Goal: Task Accomplishment & Management: Complete application form

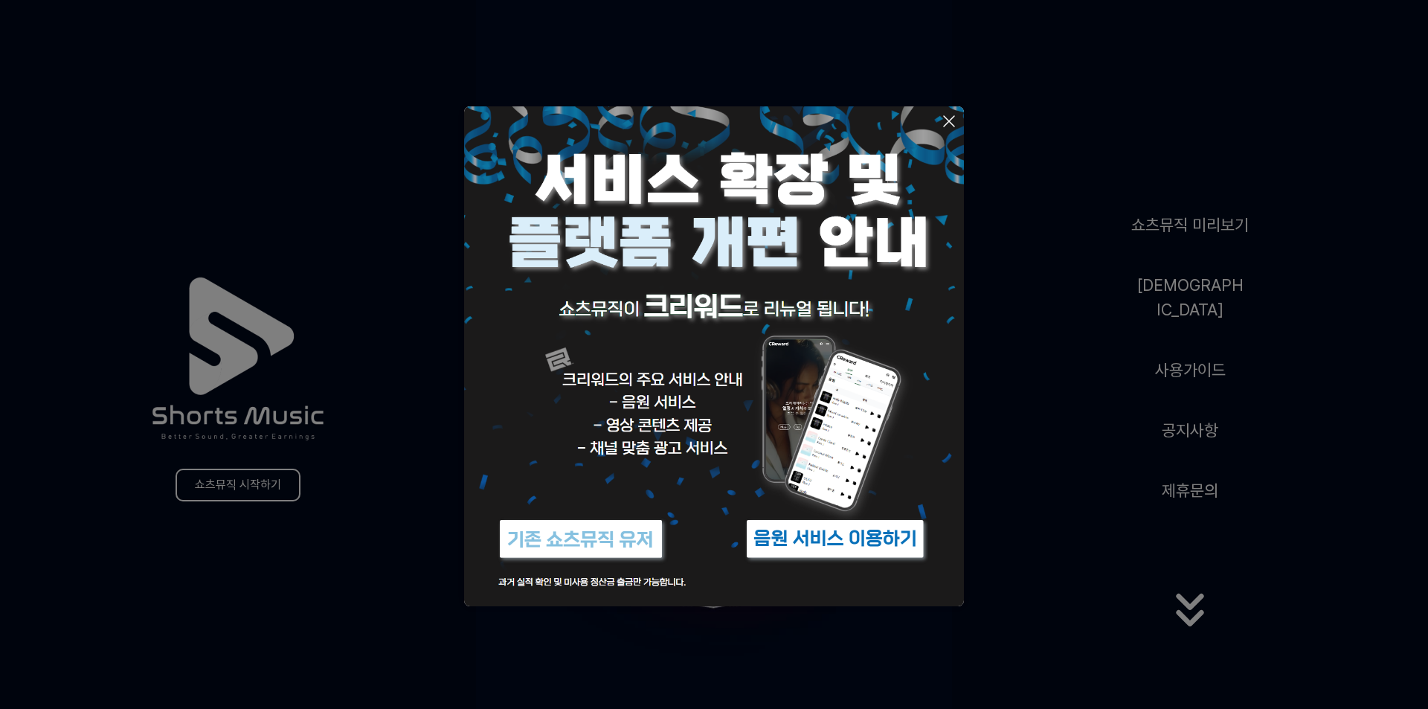
click at [956, 123] on icon at bounding box center [949, 121] width 18 height 18
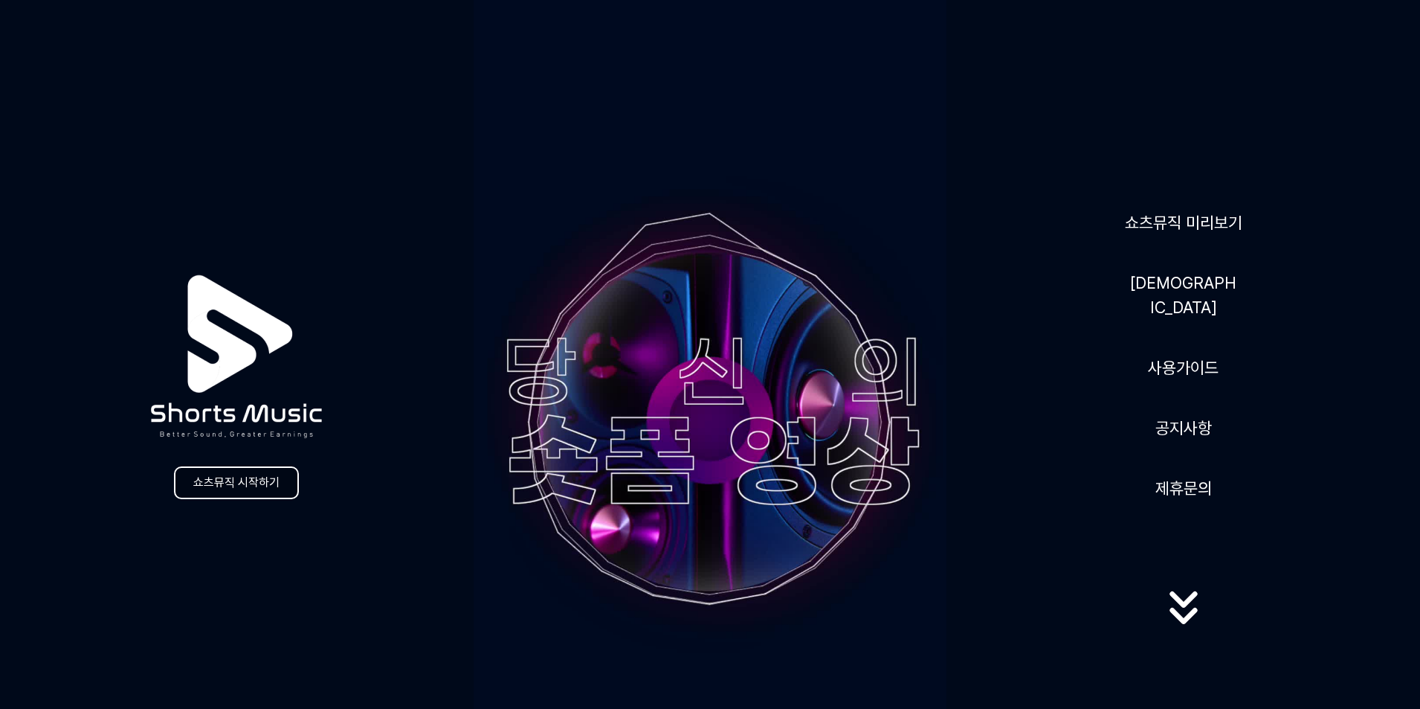
click at [263, 484] on link "쇼츠뮤직 시작하기" at bounding box center [236, 482] width 125 height 33
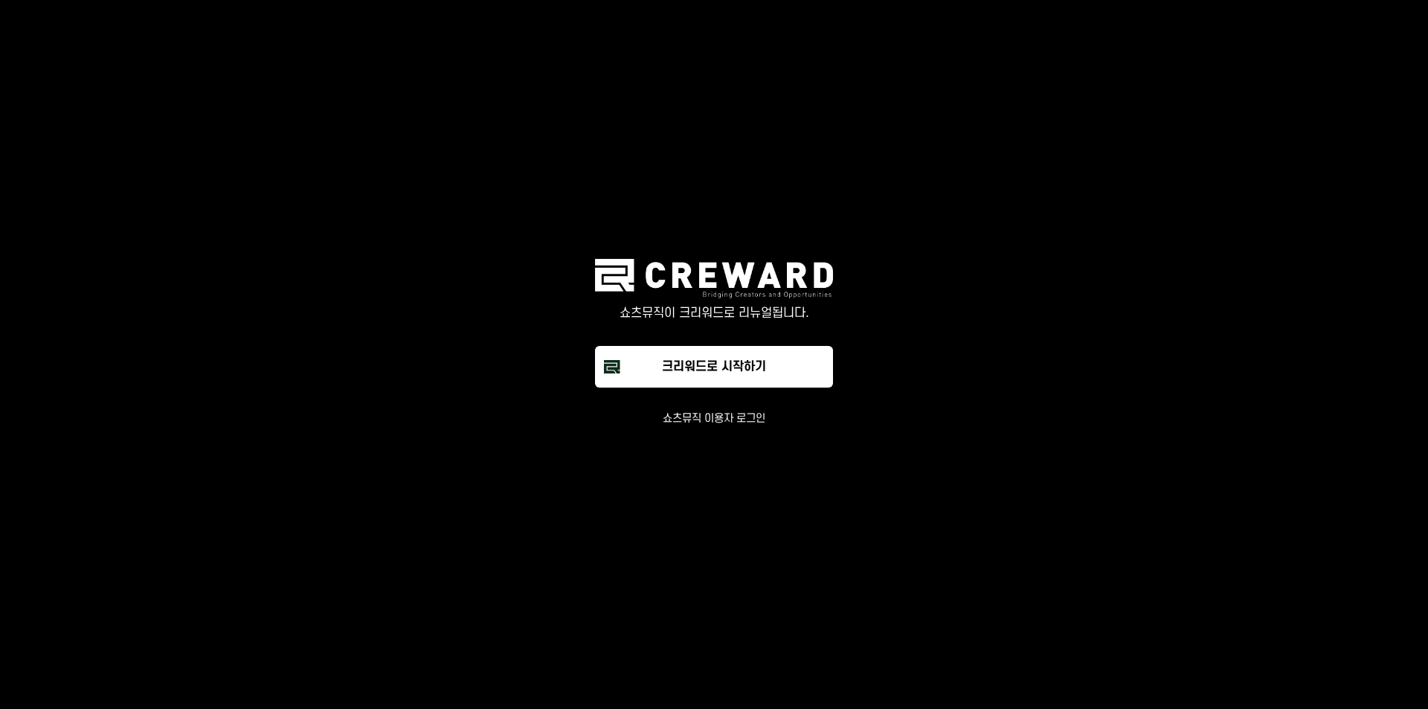
click at [721, 416] on button "쇼츠뮤직 이용자 로그인" at bounding box center [714, 418] width 103 height 15
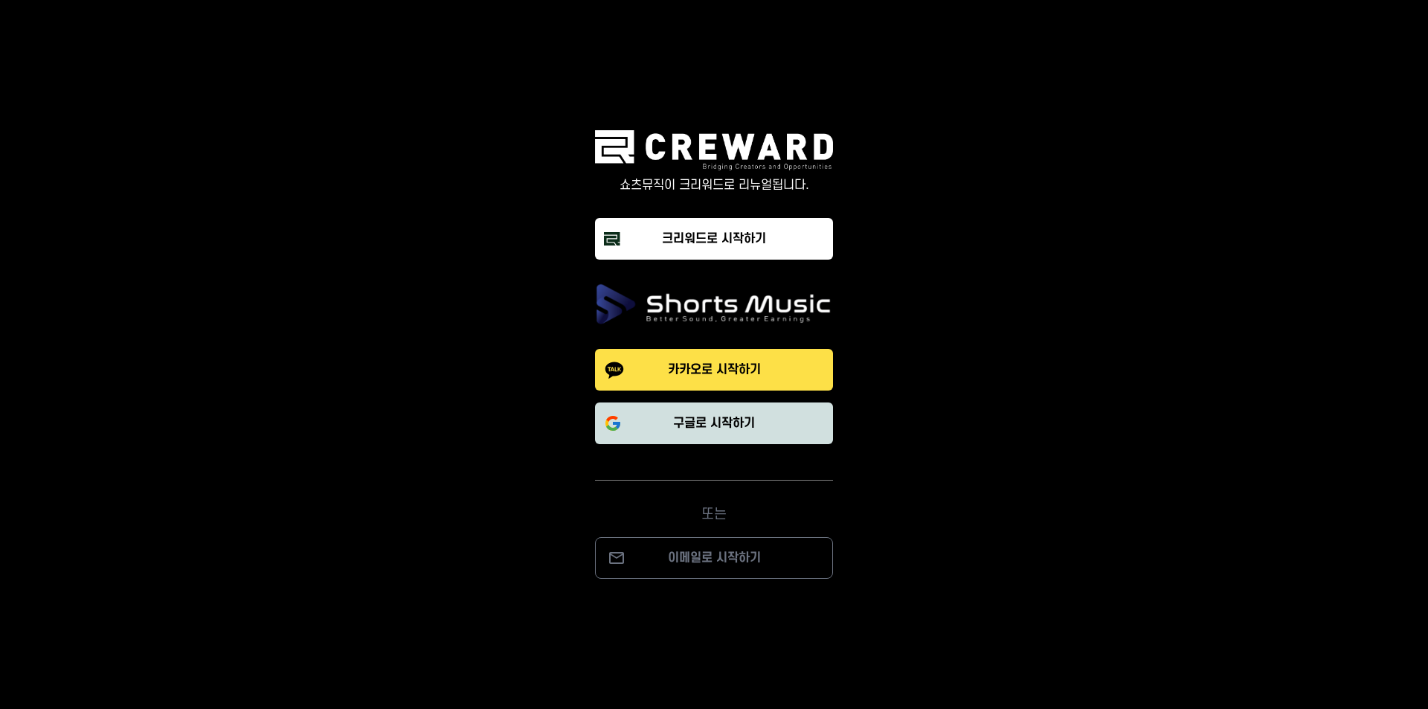
click at [737, 427] on p "구글로 시작하기" at bounding box center [714, 423] width 82 height 18
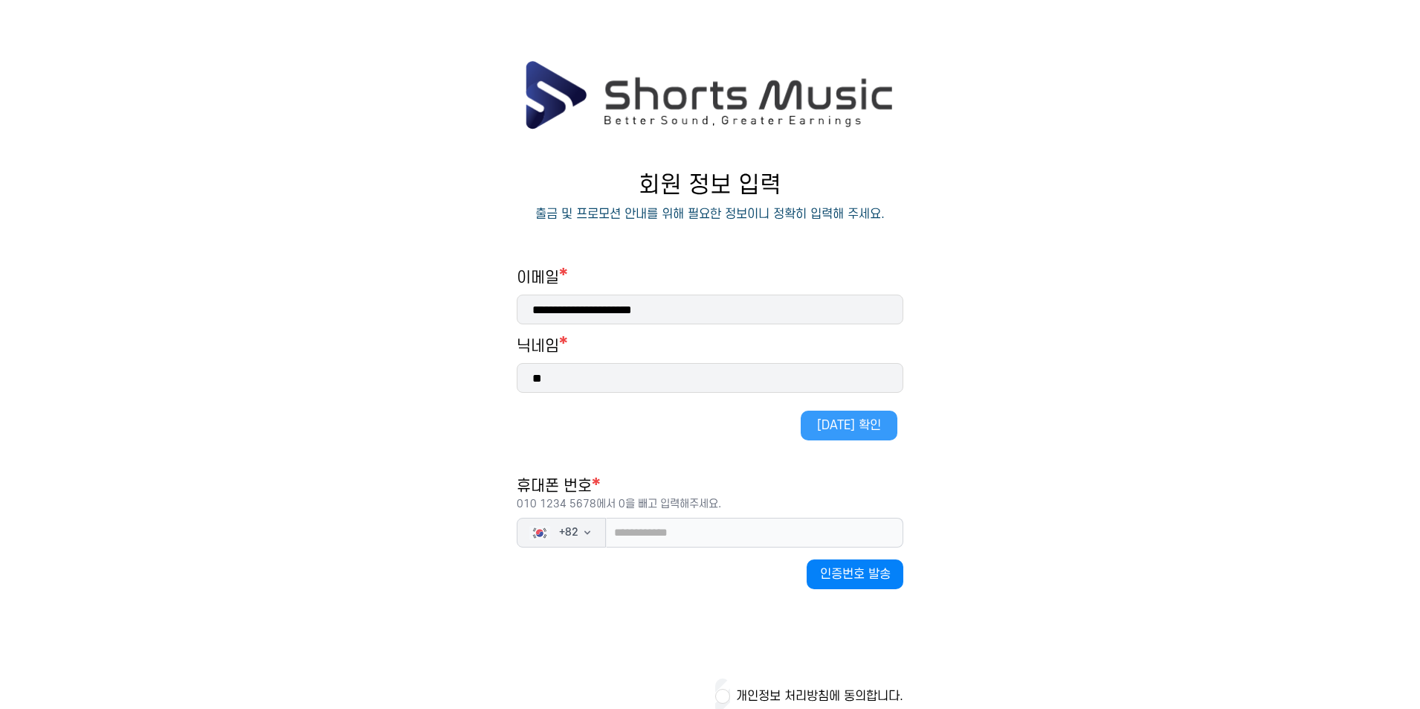
click at [849, 426] on button "[DATE] 확인" at bounding box center [849, 426] width 97 height 30
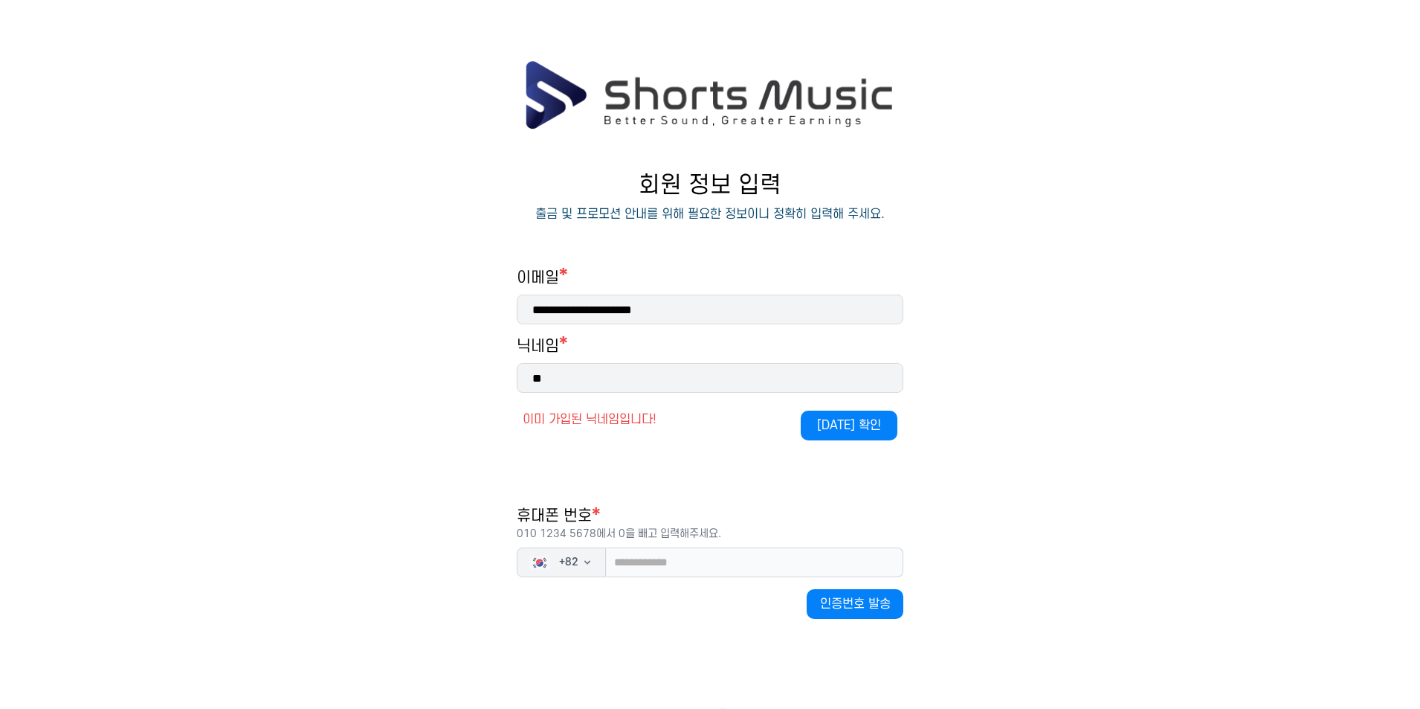
click at [625, 384] on input "**" at bounding box center [710, 378] width 387 height 30
type input "***"
click at [823, 420] on button "[DATE] 확인" at bounding box center [849, 426] width 97 height 30
click at [650, 556] on input "tel" at bounding box center [754, 562] width 297 height 30
type input "**********"
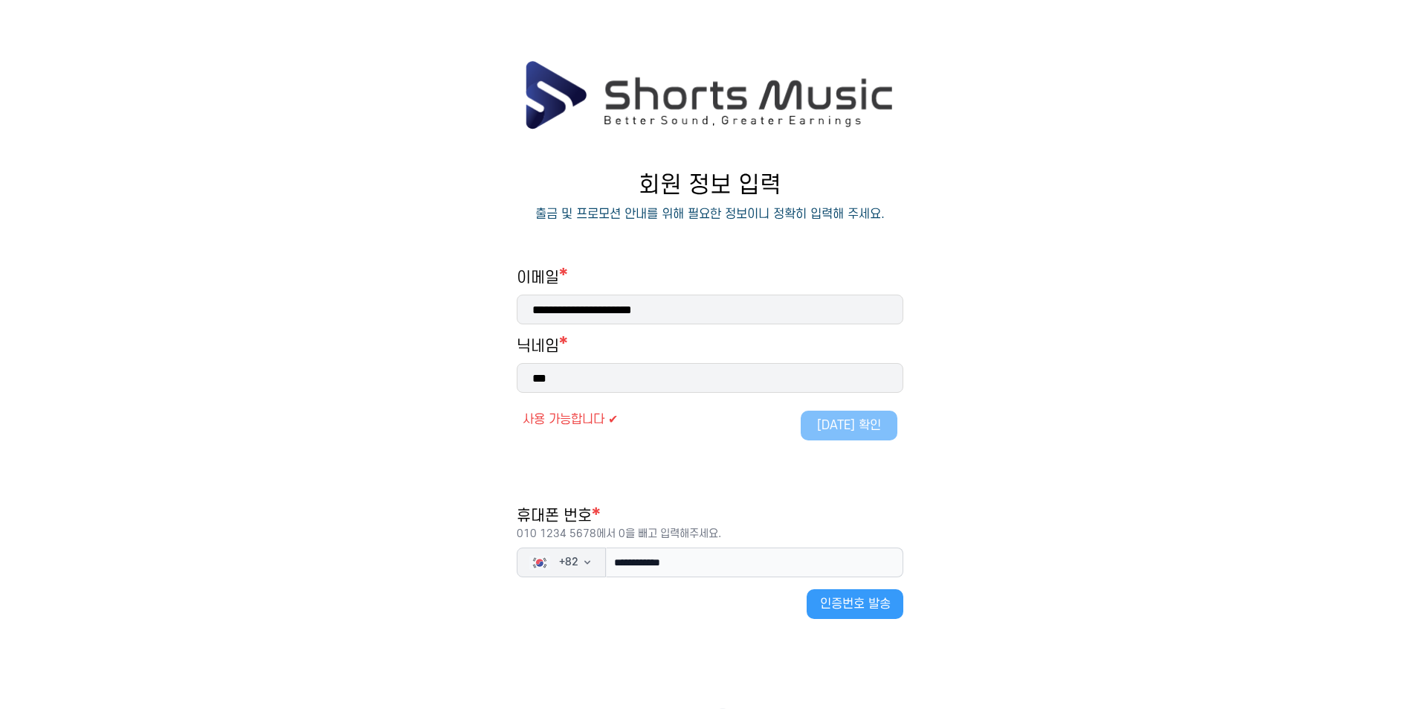
click at [872, 607] on button "인증번호 발송" at bounding box center [855, 604] width 97 height 30
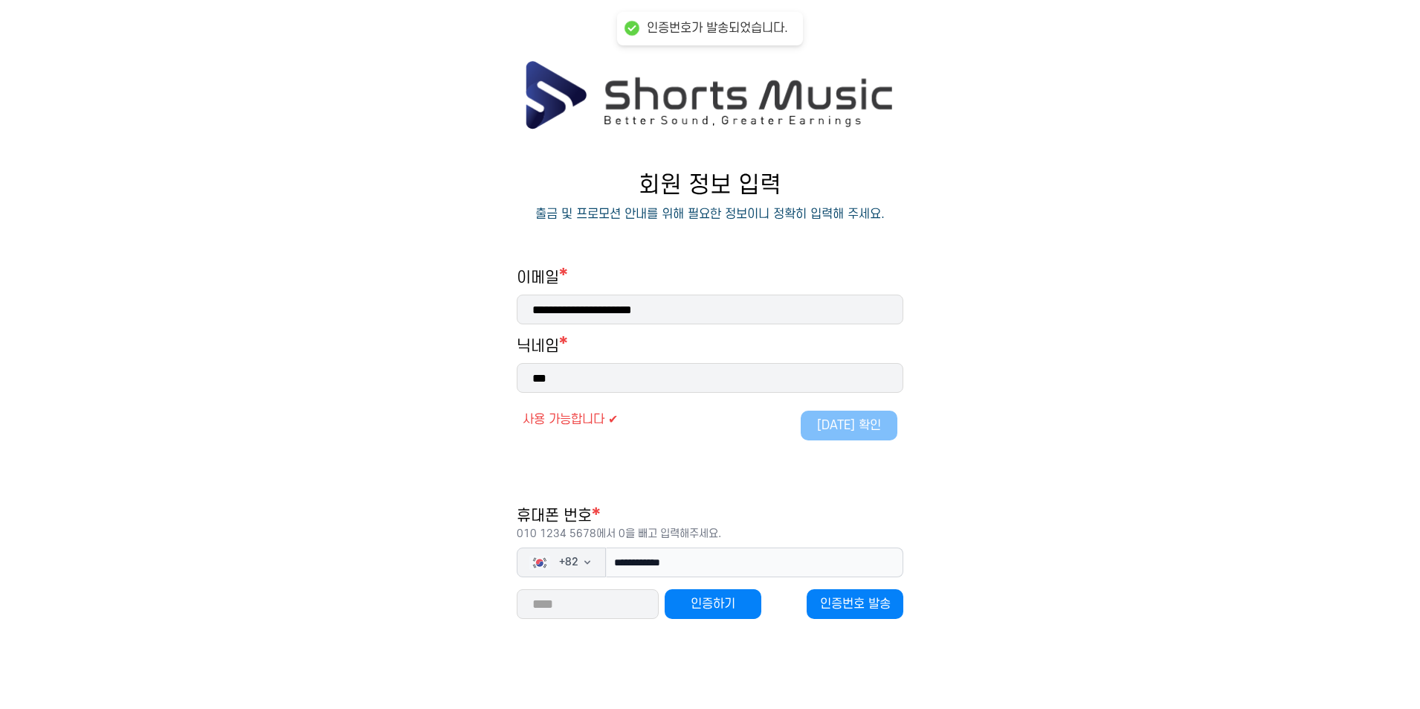
click at [607, 600] on input "number" at bounding box center [588, 604] width 142 height 30
type input "*****"
click at [739, 605] on button "인증하기" at bounding box center [713, 604] width 97 height 30
click at [1040, 263] on main "**********" at bounding box center [710, 451] width 1420 height 785
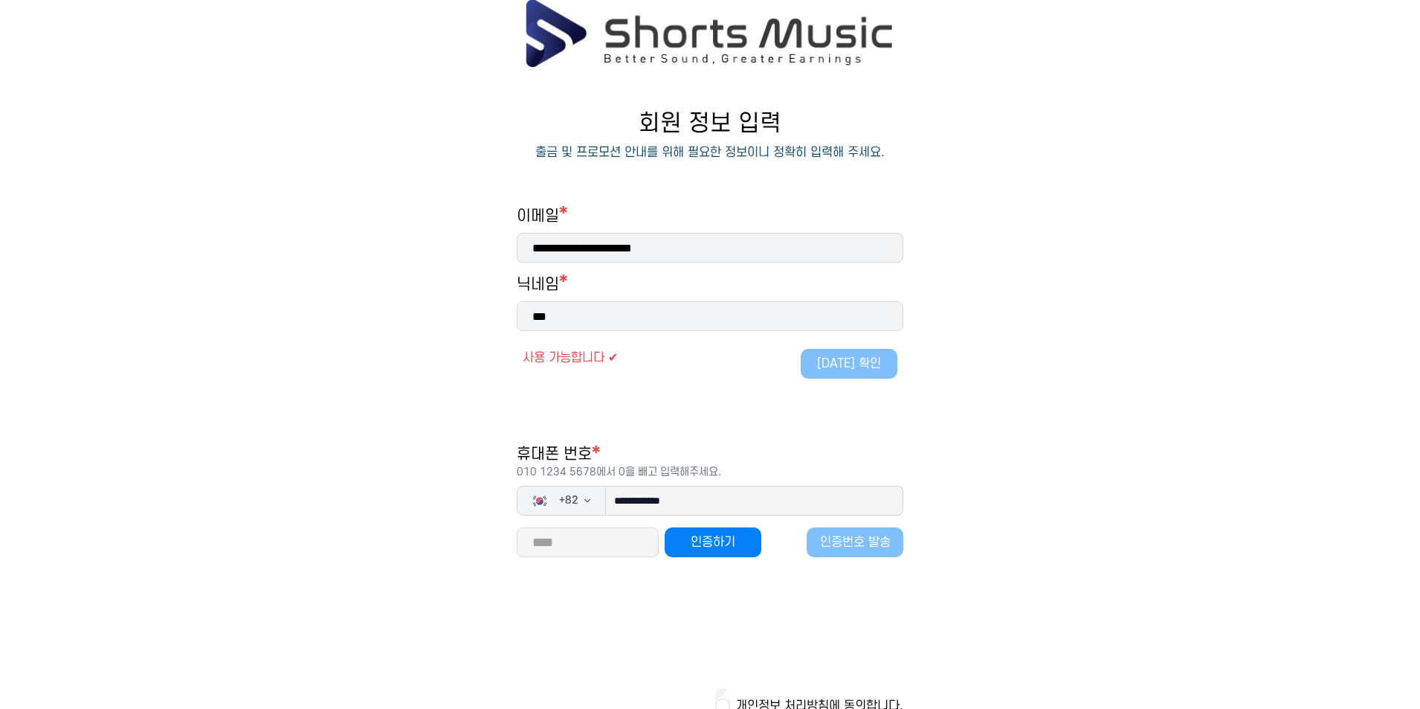
scroll to position [136, 0]
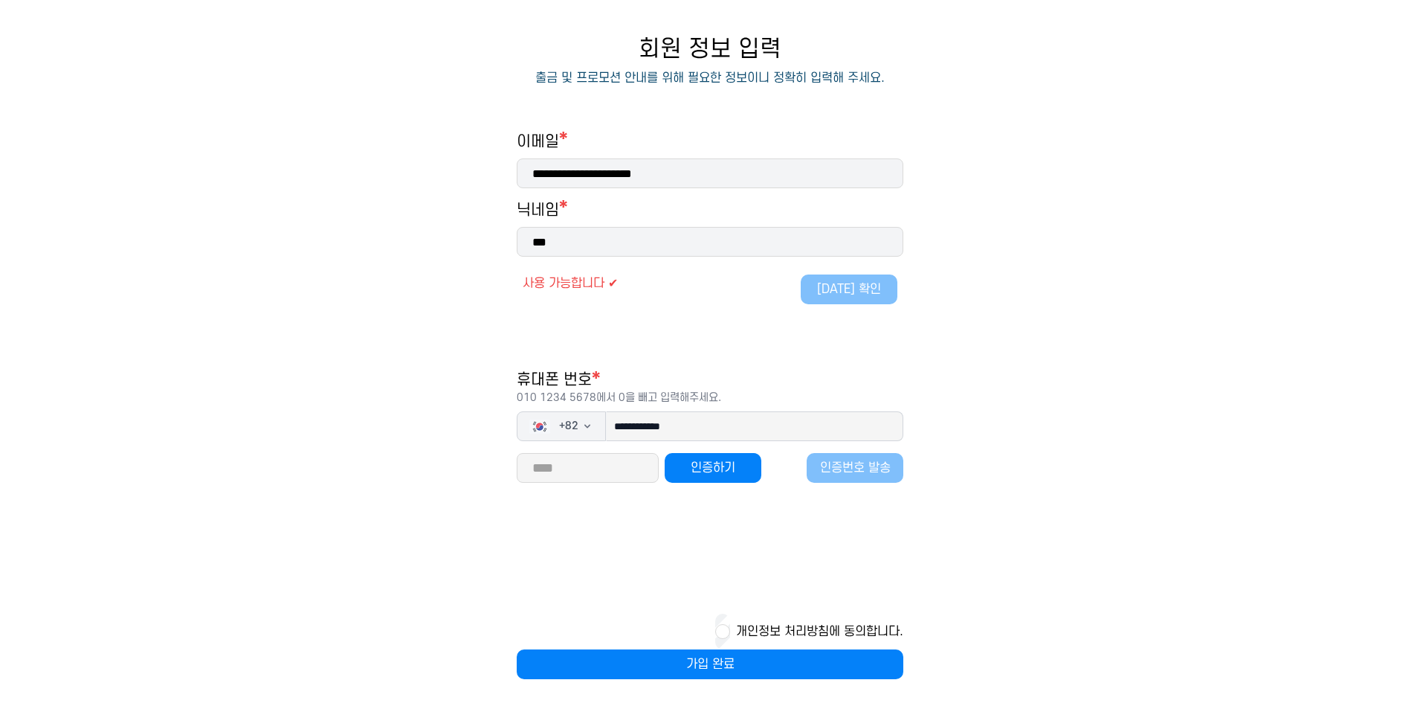
click at [730, 631] on div "개인정보 처리방침에 동의합니다." at bounding box center [710, 632] width 387 height 36
click at [718, 659] on button "가입 완료" at bounding box center [710, 664] width 387 height 30
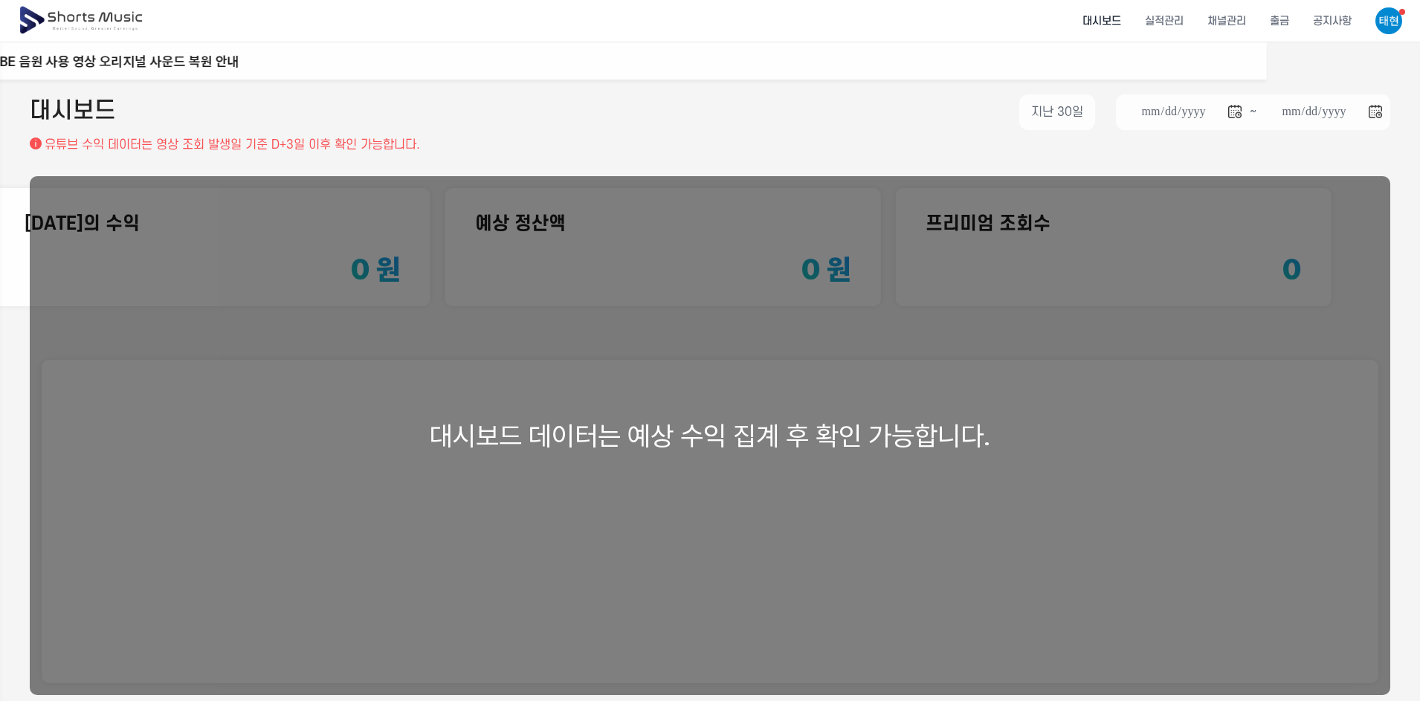
click at [1058, 398] on div "대시보드 데이터는 예상 수익 집계 후 확인 가능합니다." at bounding box center [710, 435] width 1361 height 519
click at [773, 126] on div "**********" at bounding box center [710, 115] width 1361 height 42
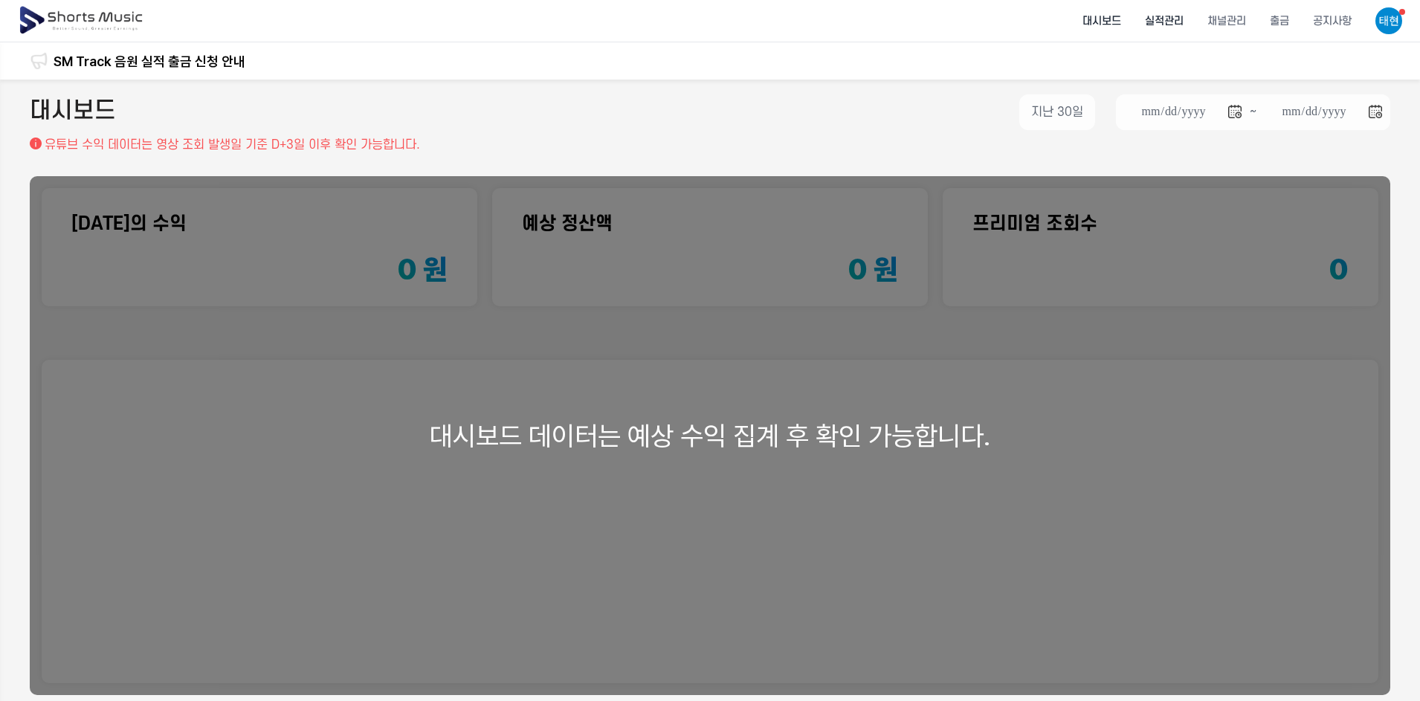
click at [1171, 22] on li "실적관리" at bounding box center [1164, 20] width 62 height 39
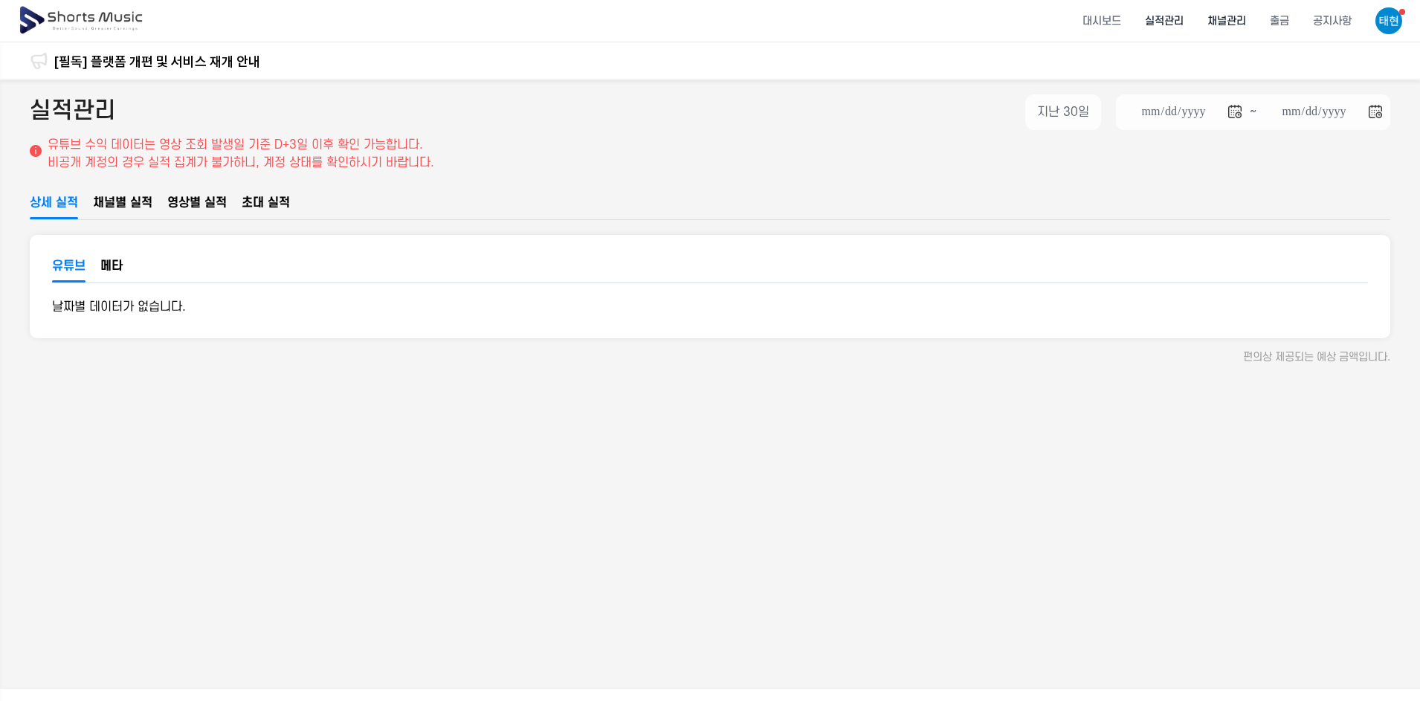
click at [1235, 21] on li "채널관리" at bounding box center [1227, 20] width 62 height 39
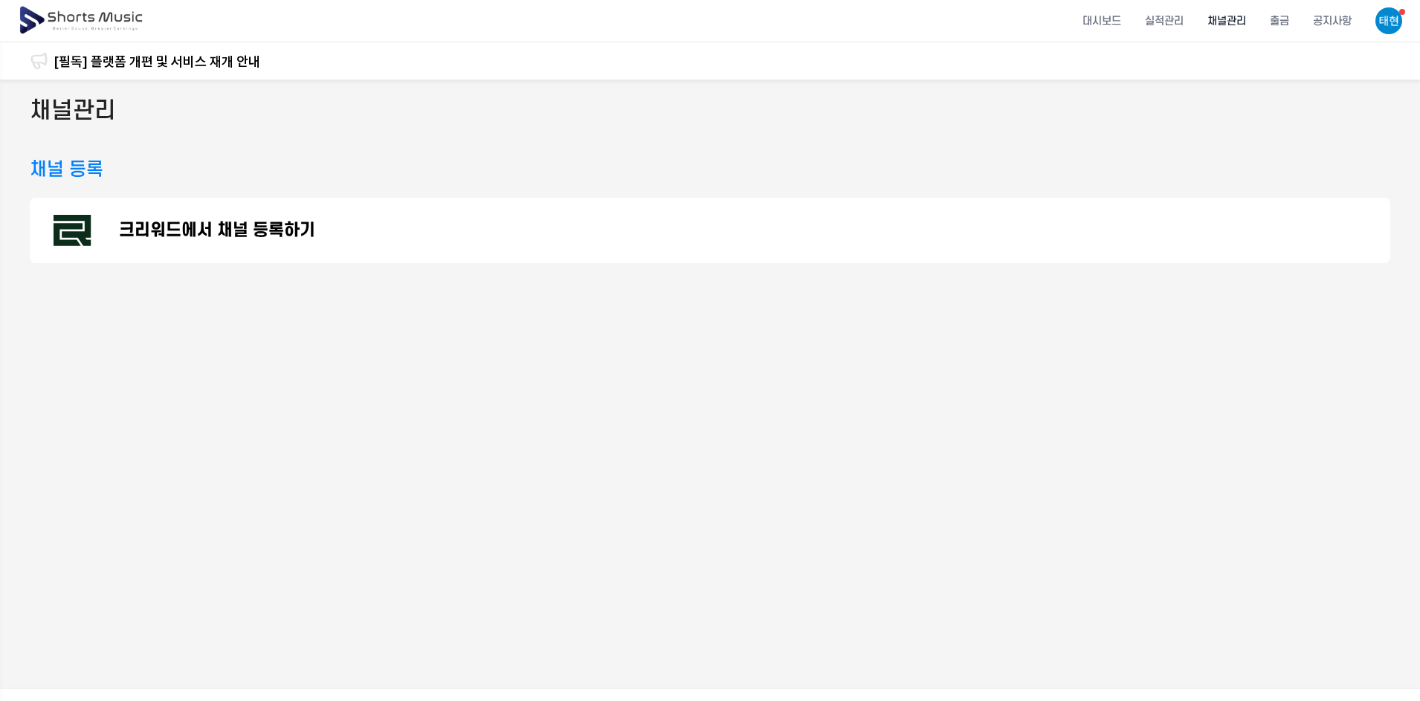
click at [209, 238] on p "크리워드에서 채널 등록하기" at bounding box center [217, 231] width 196 height 18
click at [1235, 19] on li "채널관리" at bounding box center [1227, 20] width 62 height 39
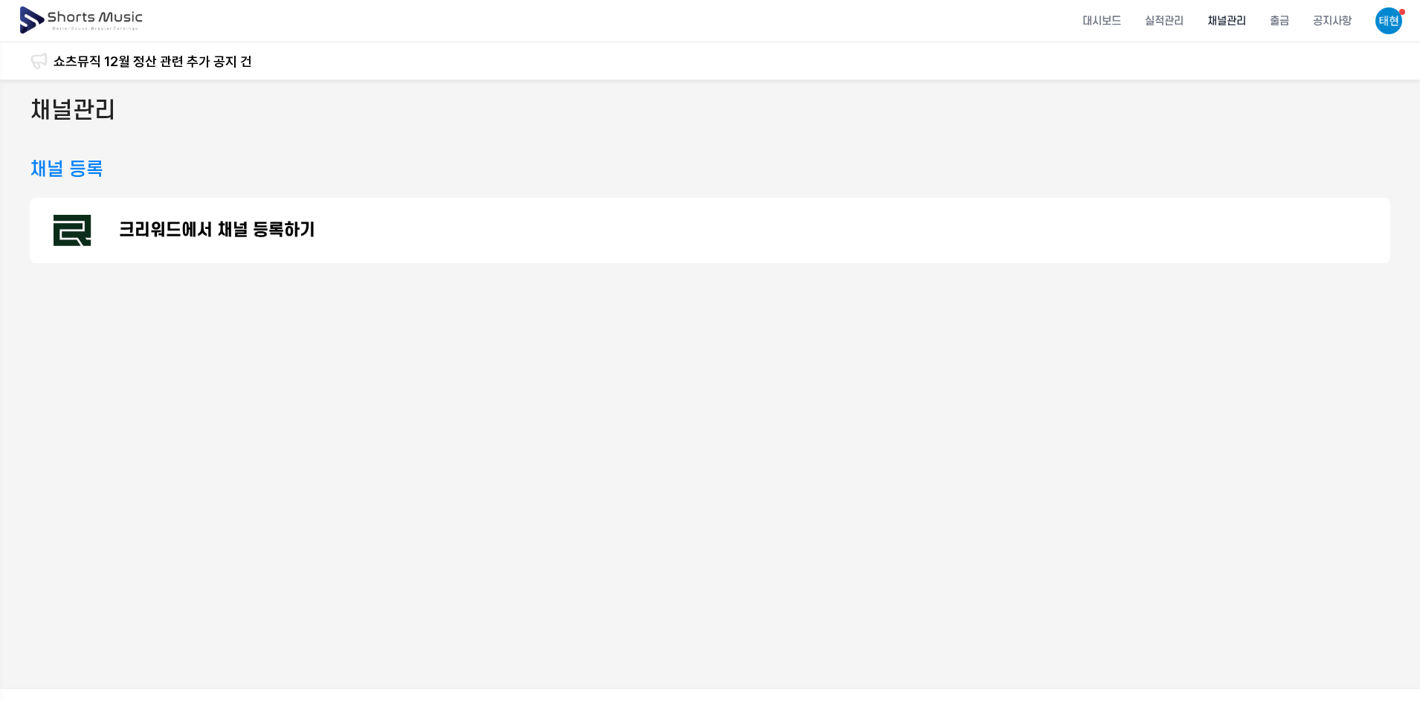
click at [243, 236] on p "크리워드에서 채널 등록하기" at bounding box center [217, 231] width 196 height 18
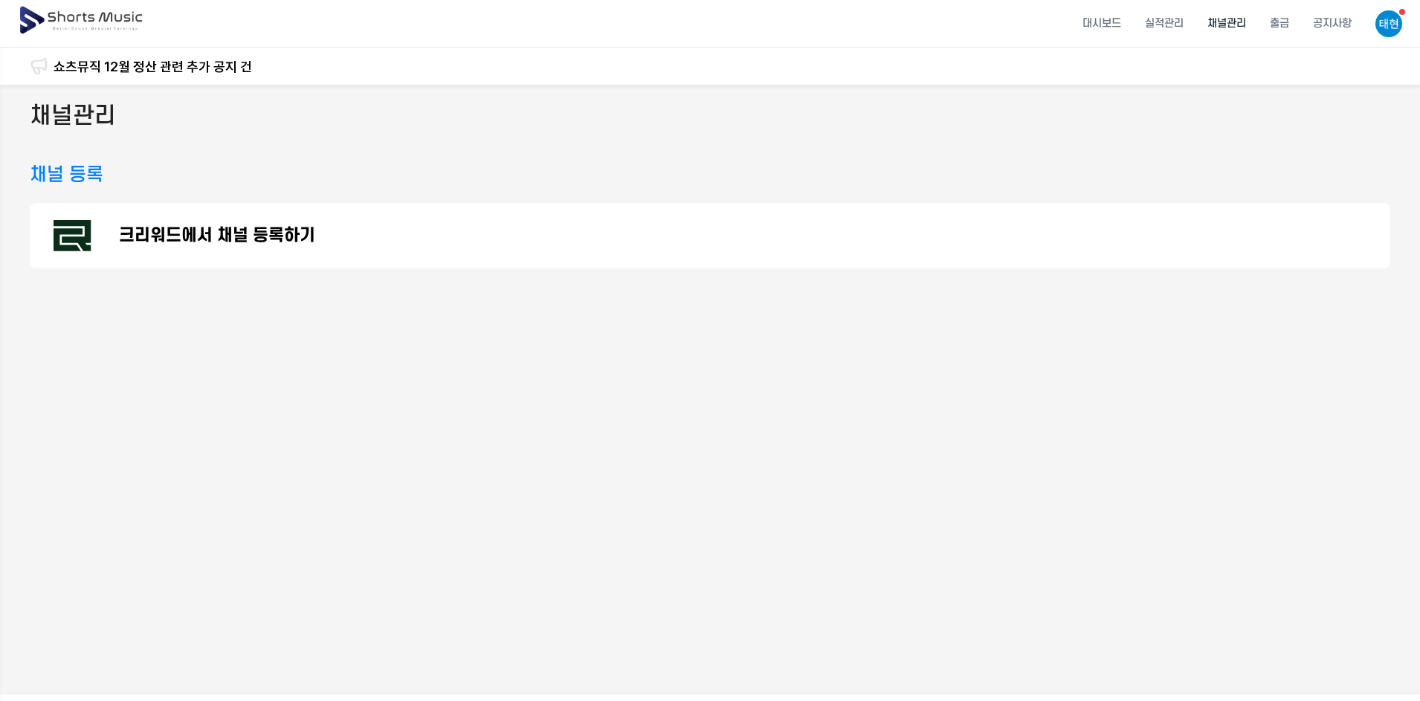
click at [164, 60] on link "쇼츠뮤직 12월 정산 관련 추가 공지 건" at bounding box center [153, 67] width 199 height 20
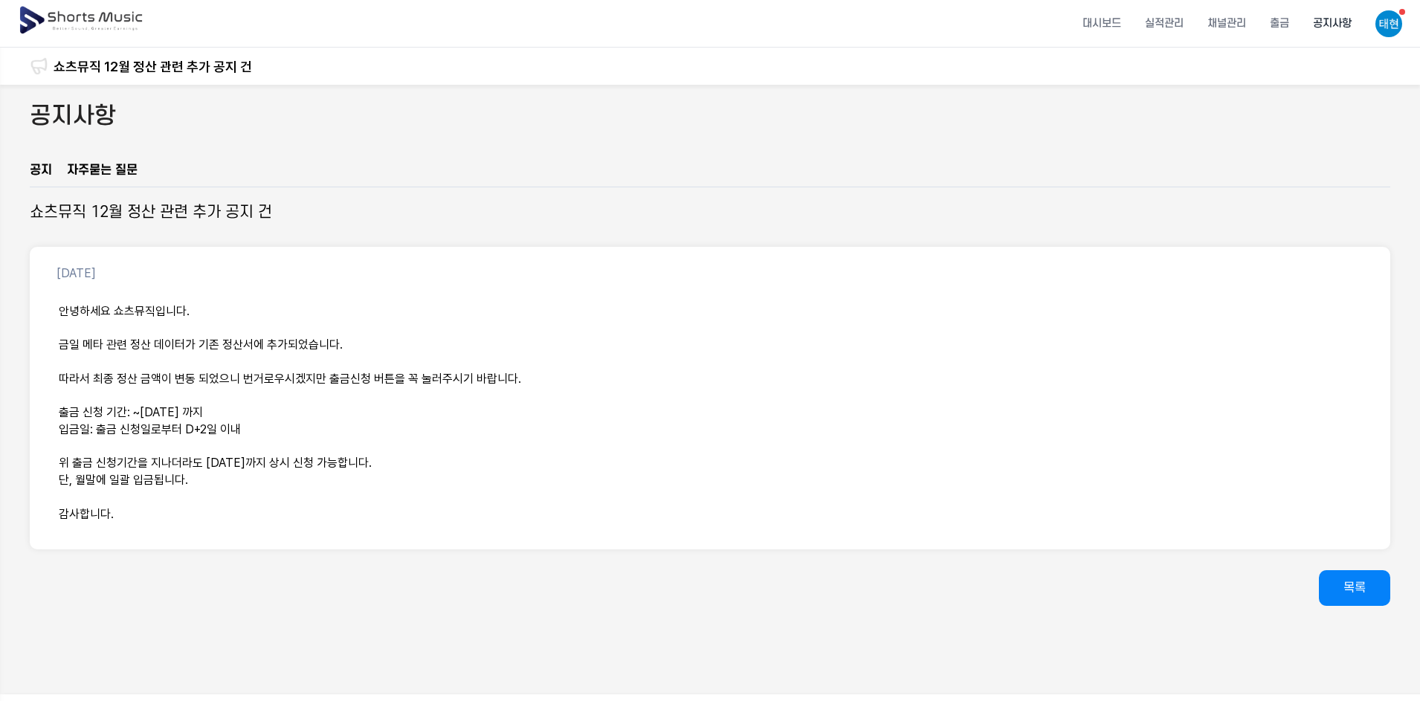
click at [205, 68] on link "쇼츠뮤직 12월 정산 관련 추가 공지 건" at bounding box center [153, 67] width 199 height 20
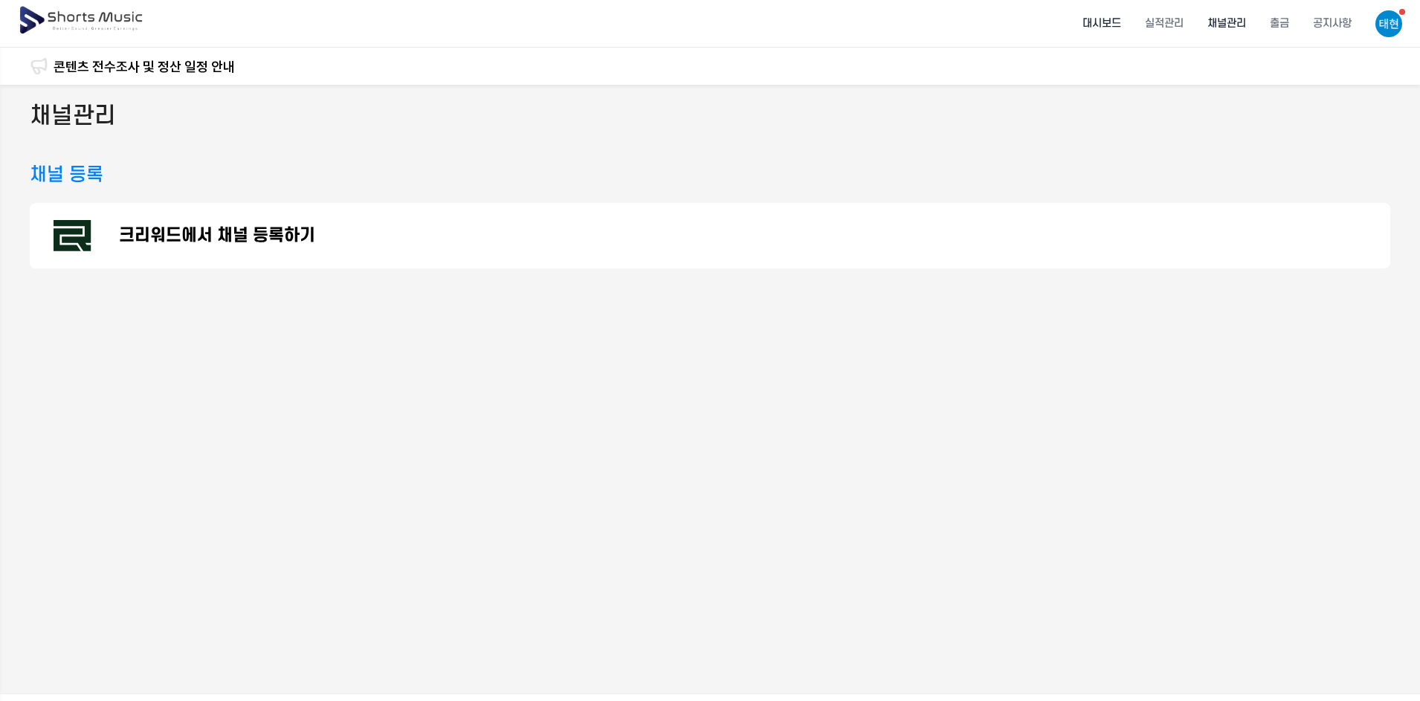
click at [1115, 16] on li "대시보드" at bounding box center [1102, 23] width 62 height 39
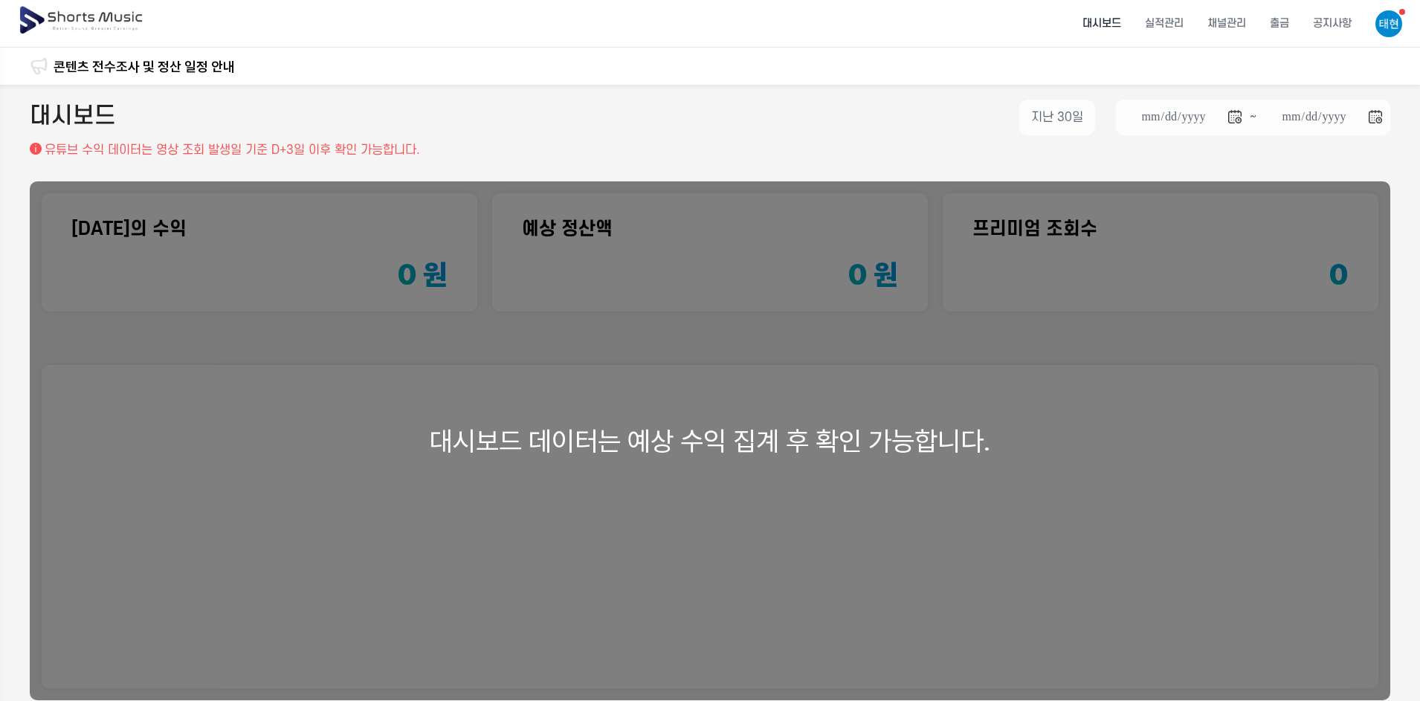
click at [1378, 24] on header "대시보드 실적관리 채널관리 출금 공지사항" at bounding box center [710, 24] width 1420 height 48
click at [1387, 19] on img at bounding box center [1389, 23] width 27 height 27
click at [1393, 17] on button at bounding box center [710, 350] width 1420 height 701
click at [1153, 22] on li "실적관리" at bounding box center [1164, 23] width 62 height 39
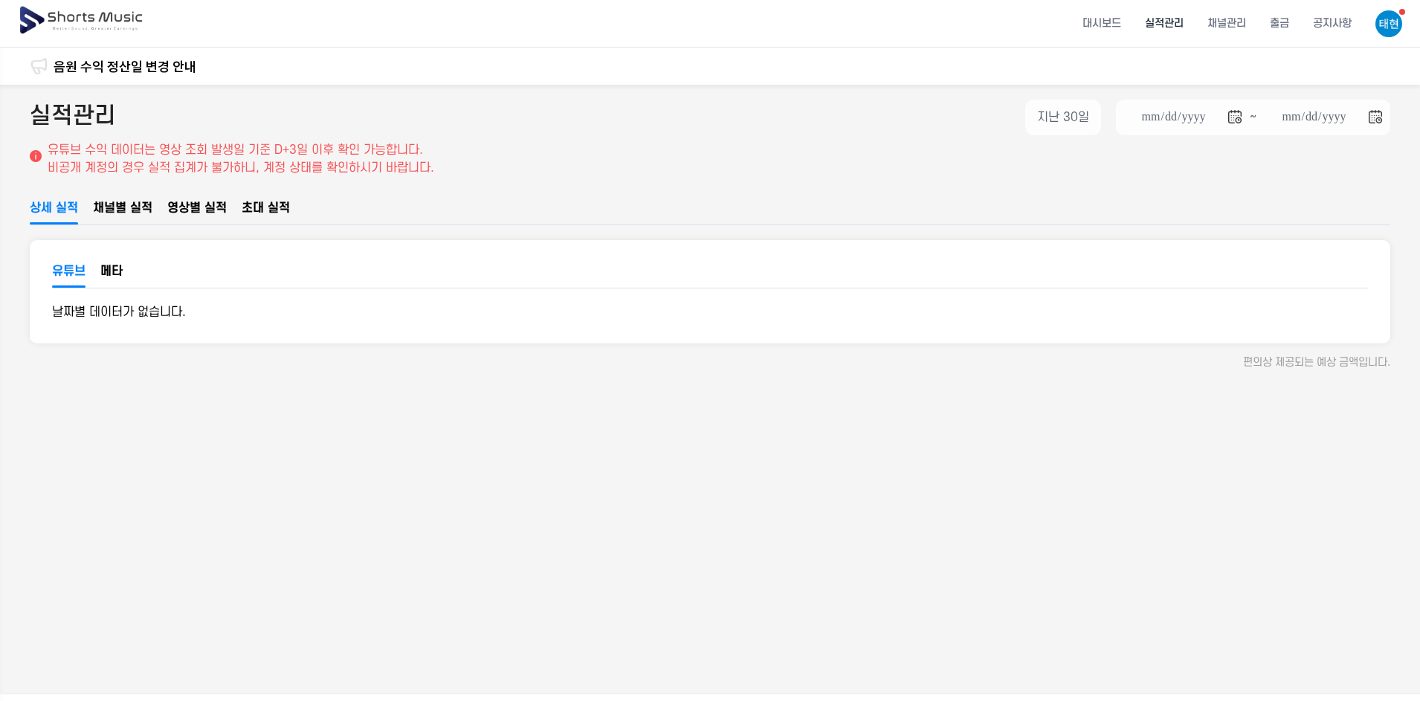
click at [134, 208] on span "채널별 실적" at bounding box center [122, 208] width 59 height 18
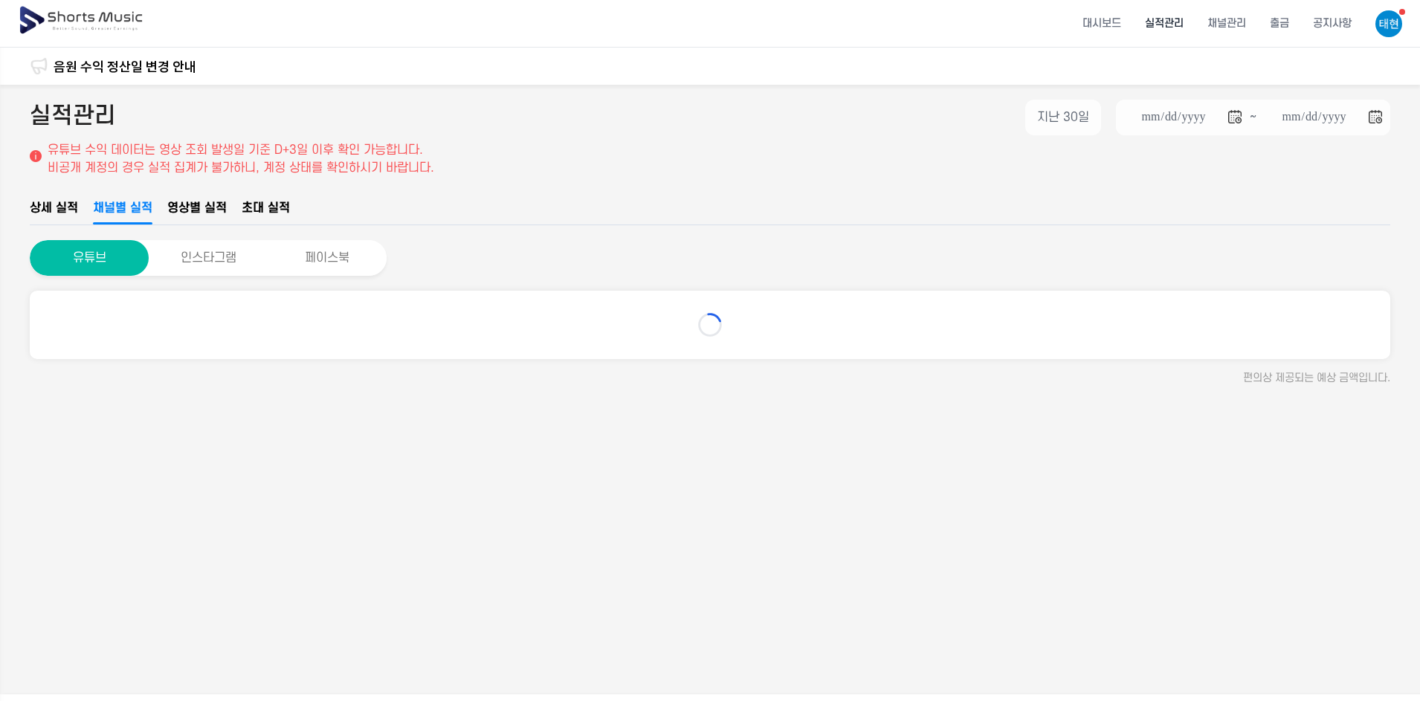
click at [133, 210] on span "채널별 실적" at bounding box center [122, 208] width 59 height 18
click at [208, 207] on span "영상별 실적" at bounding box center [196, 208] width 59 height 18
type input "**********"
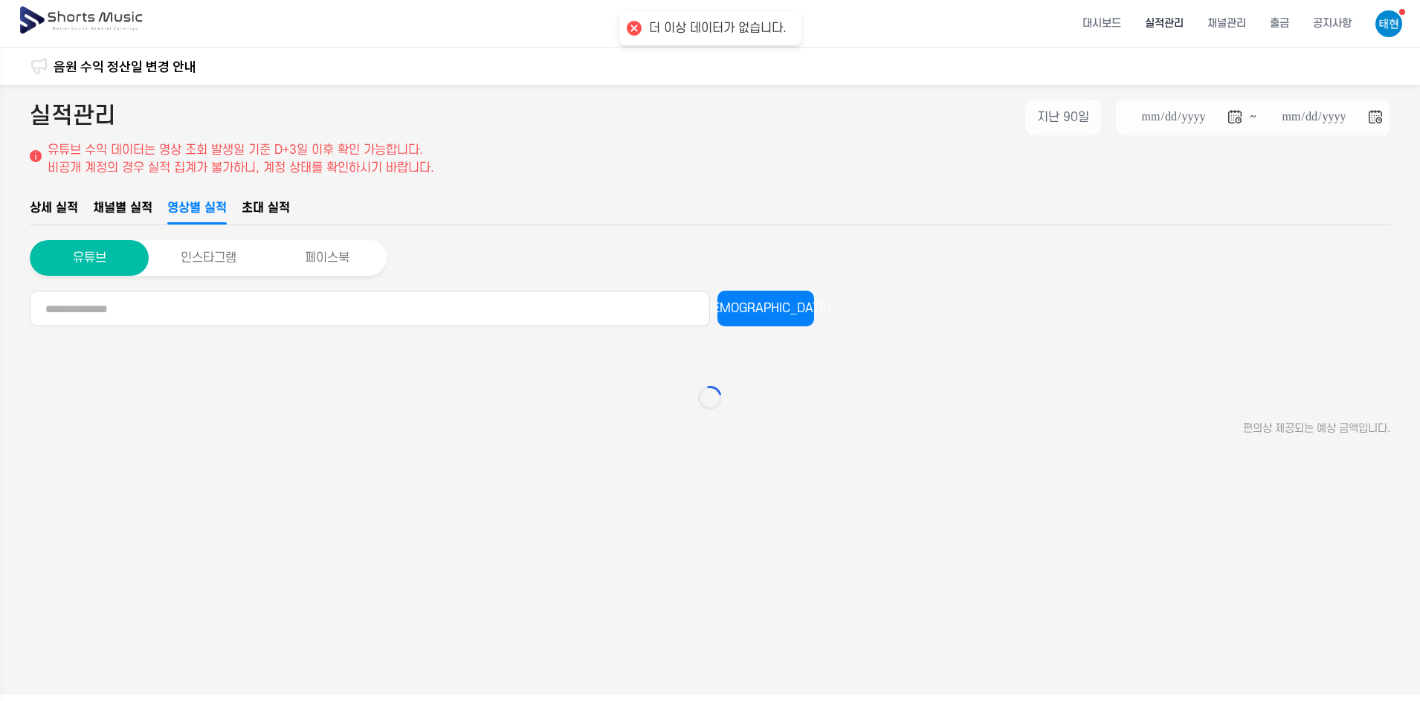
click at [276, 204] on span "초대 실적" at bounding box center [266, 208] width 48 height 18
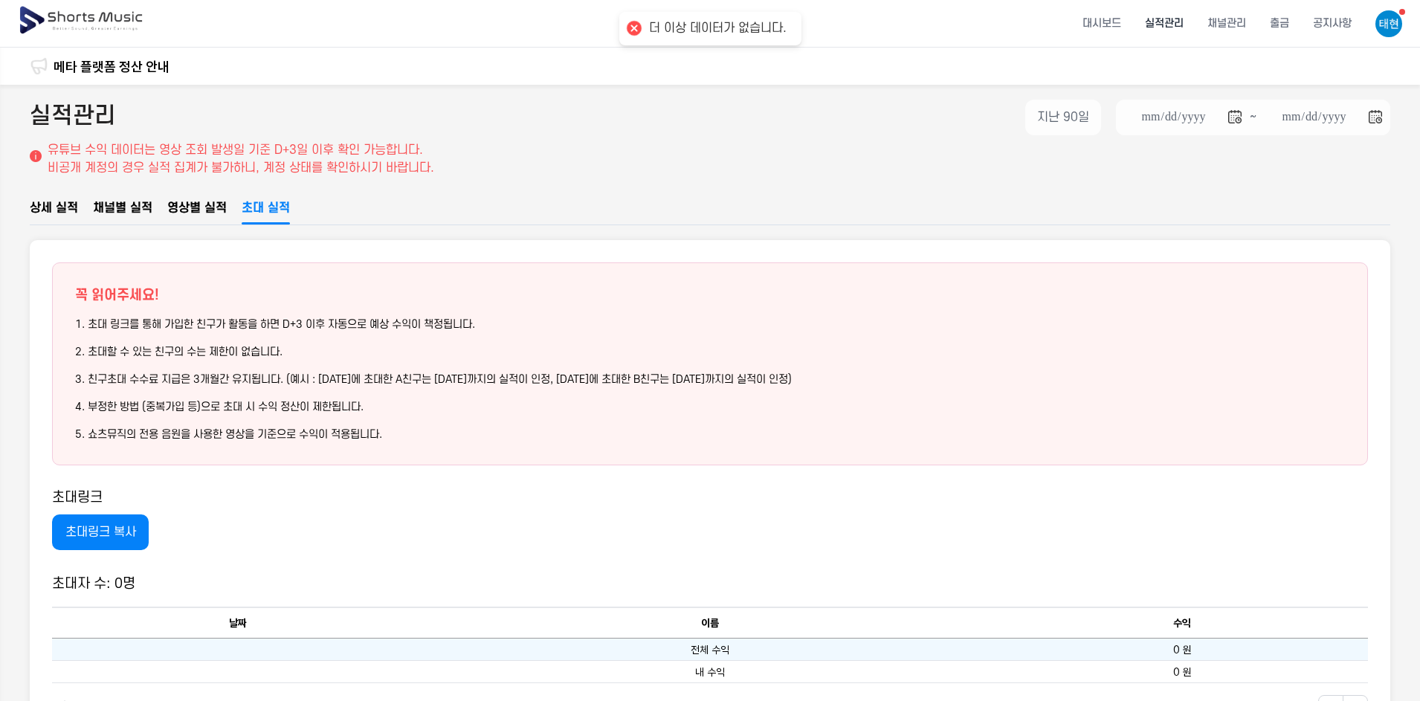
click at [65, 204] on span "상세 실적" at bounding box center [54, 208] width 48 height 18
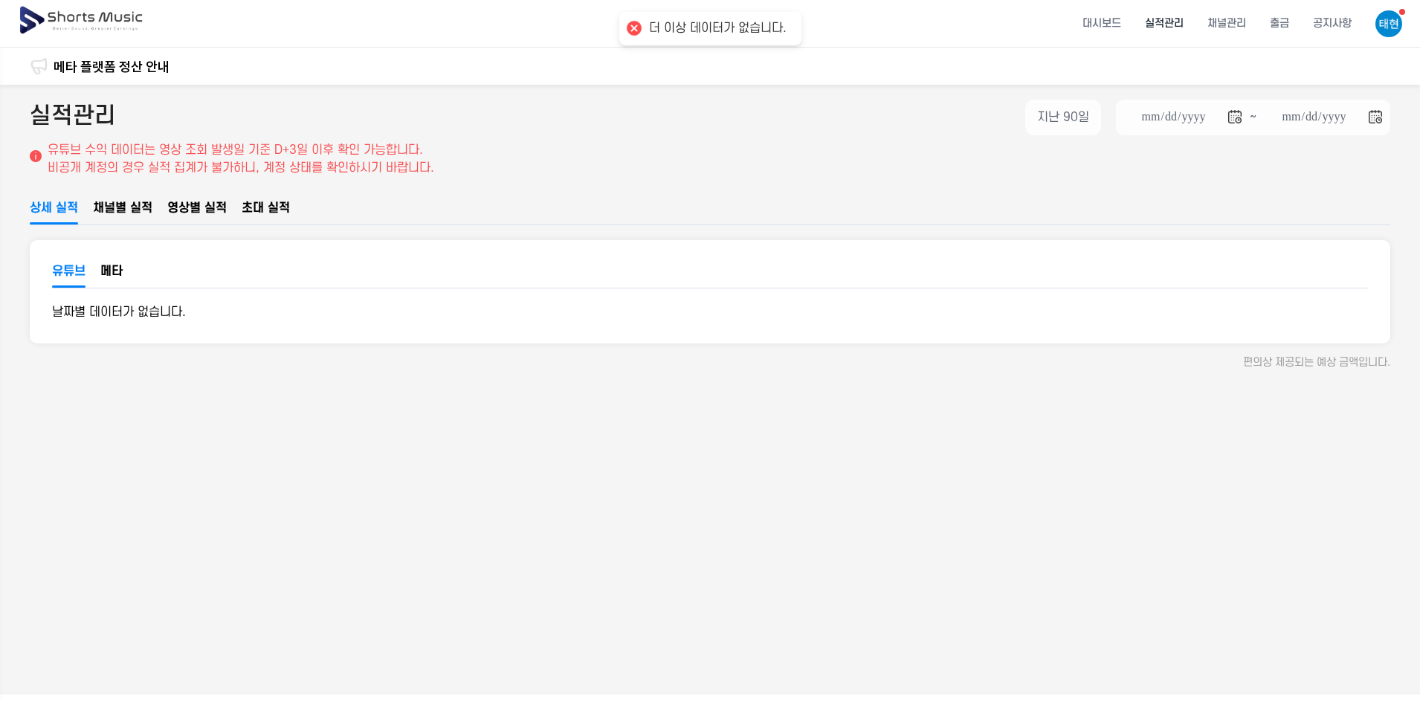
click at [191, 202] on span "영상별 실적" at bounding box center [196, 208] width 59 height 18
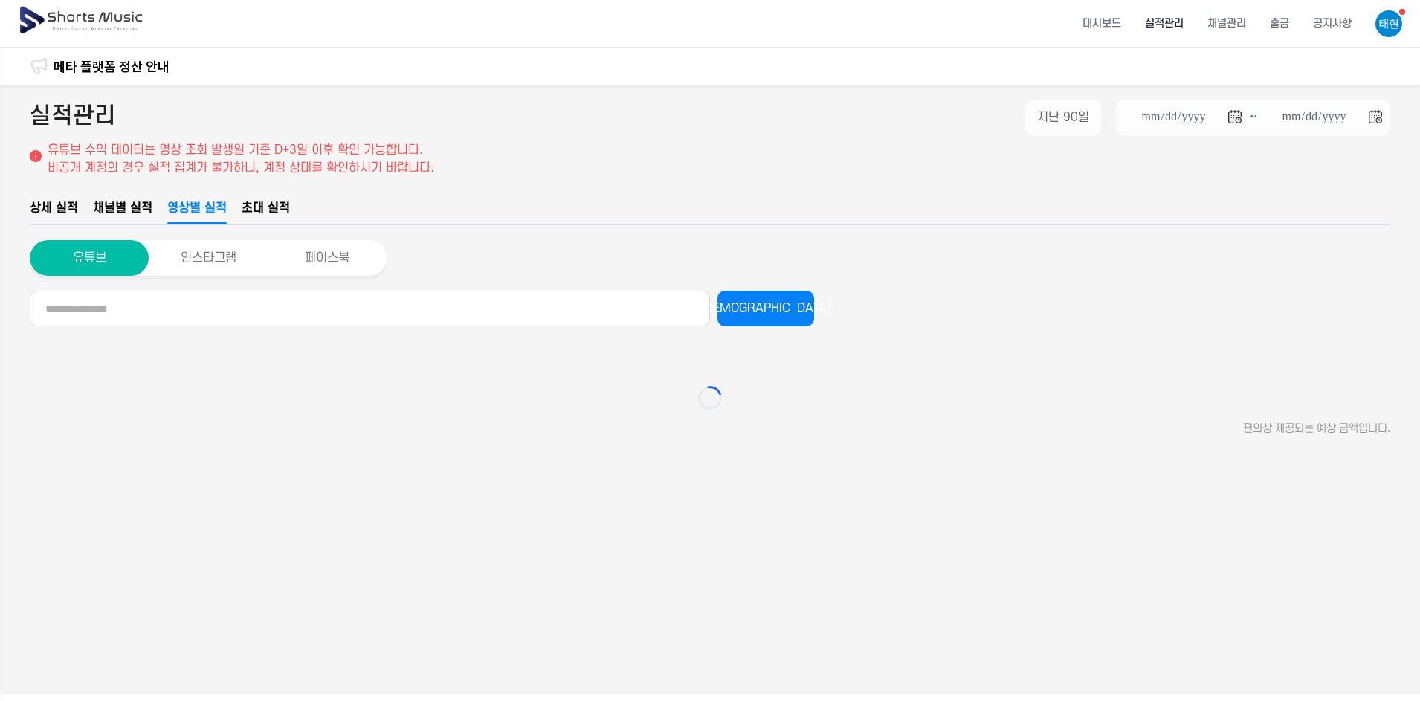
click at [266, 203] on span "초대 실적" at bounding box center [266, 208] width 48 height 18
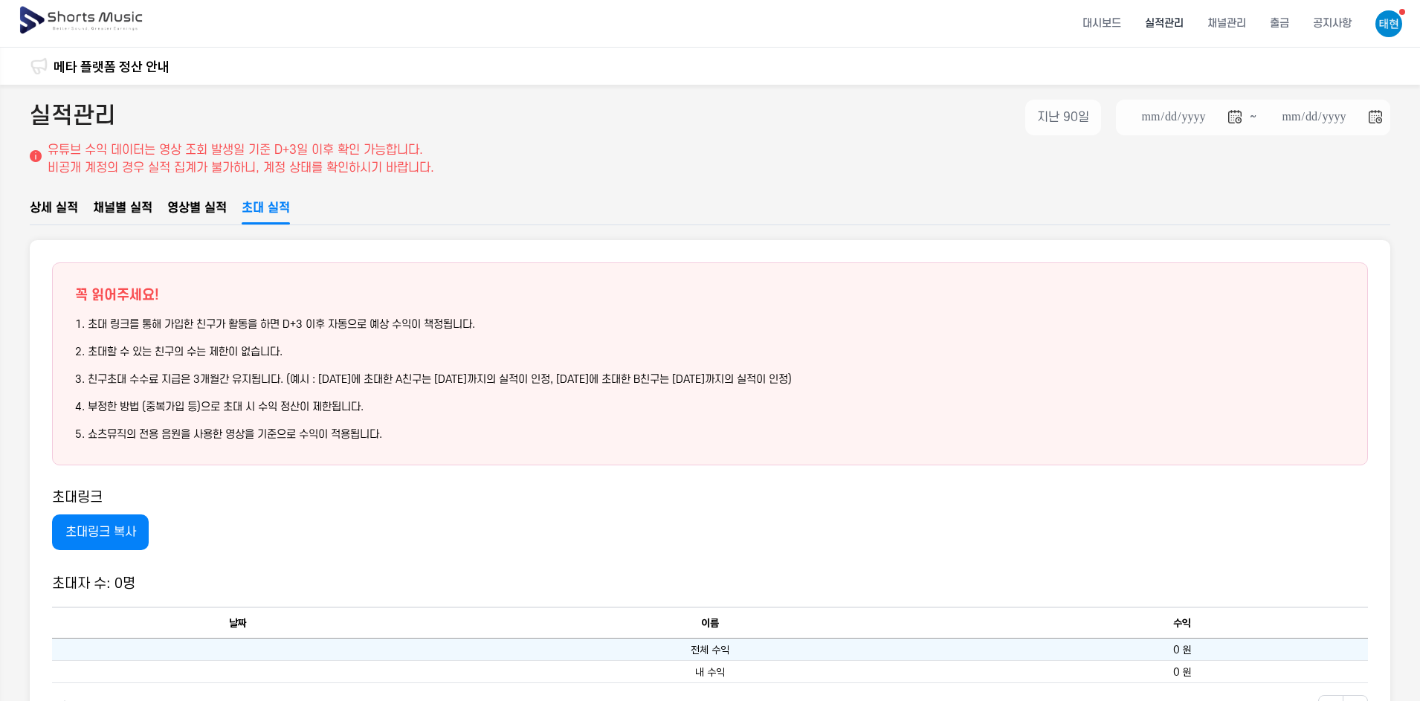
click at [148, 204] on span "채널별 실적" at bounding box center [122, 208] width 59 height 18
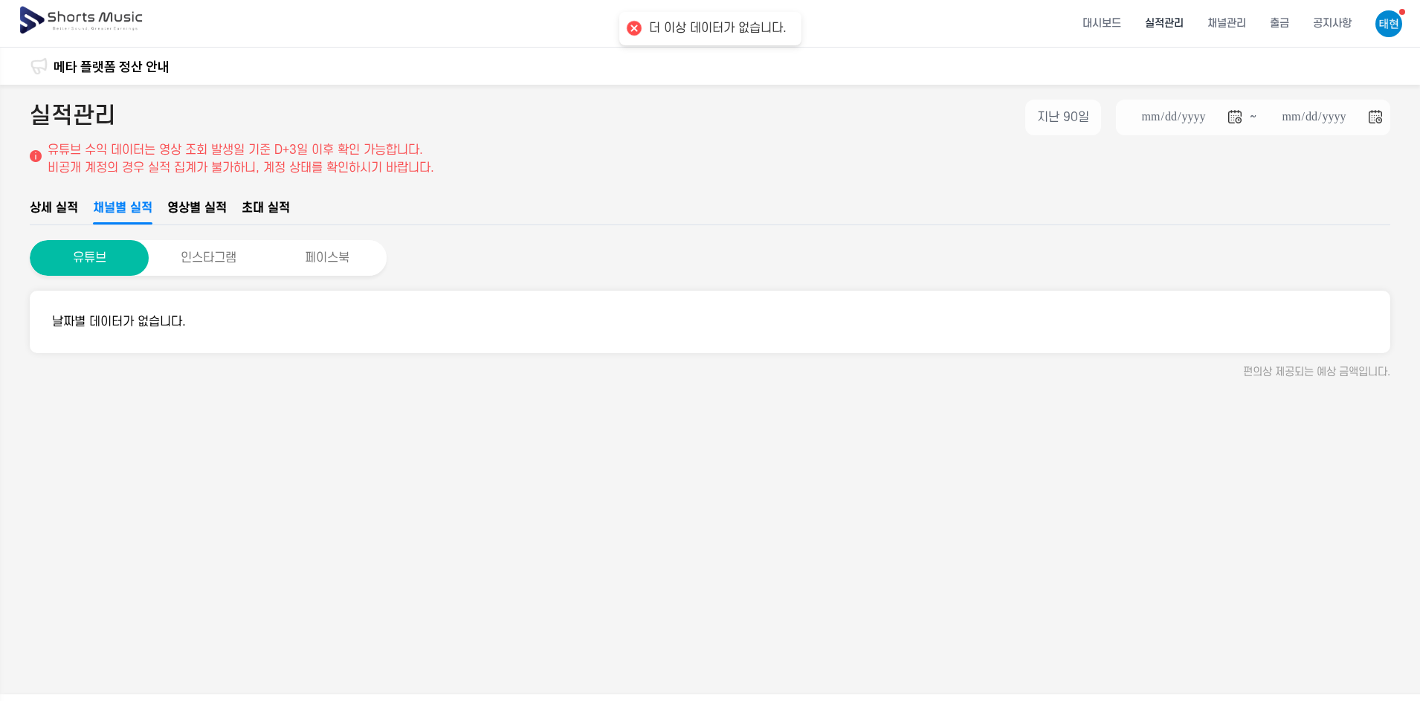
click at [63, 202] on span "상세 실적" at bounding box center [54, 208] width 48 height 18
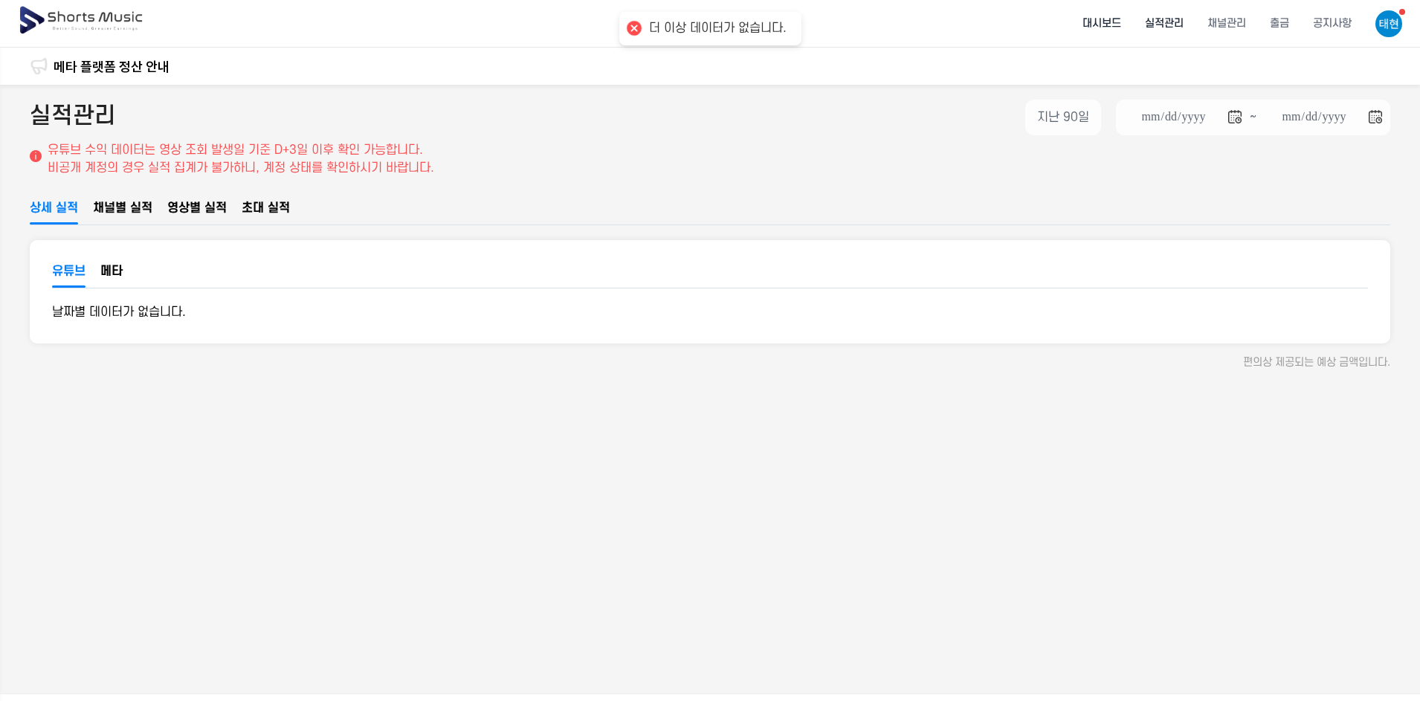
click at [1122, 19] on li "대시보드" at bounding box center [1102, 23] width 62 height 39
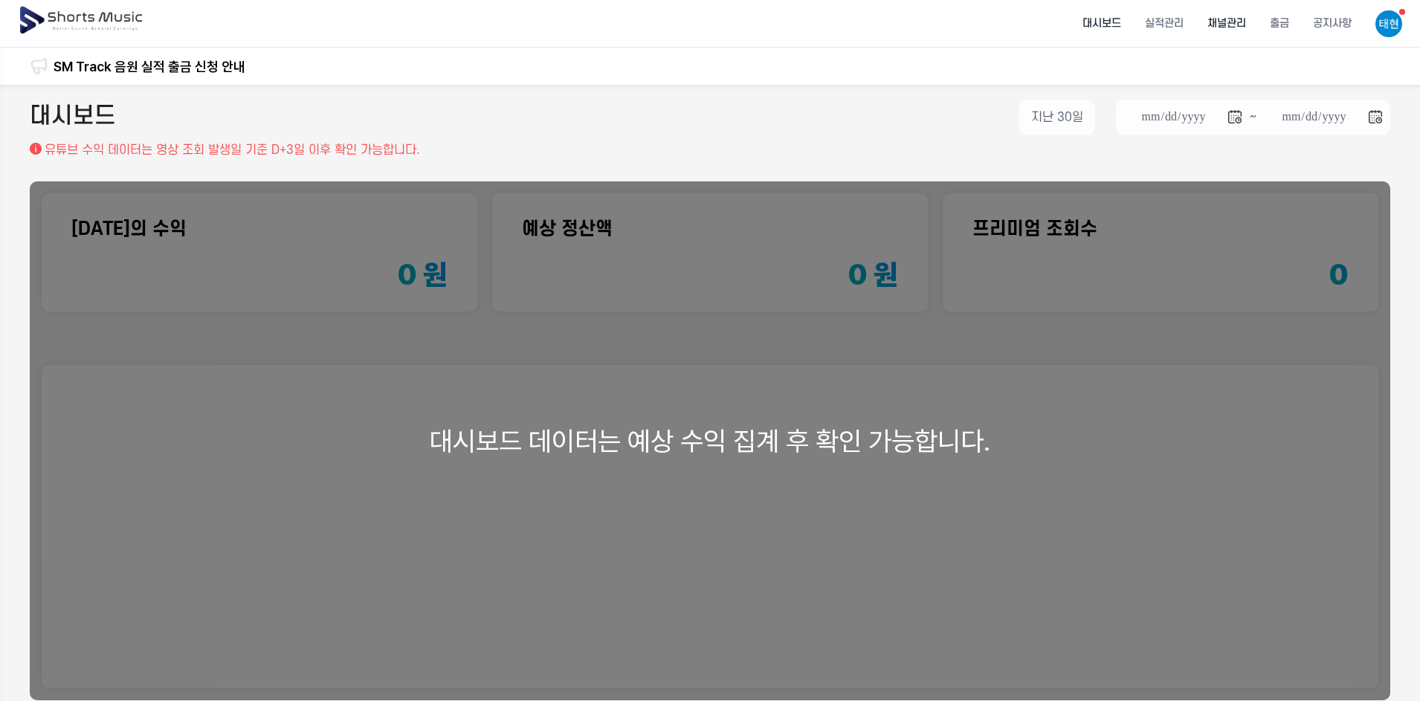
click at [1240, 19] on li "채널관리" at bounding box center [1227, 23] width 62 height 39
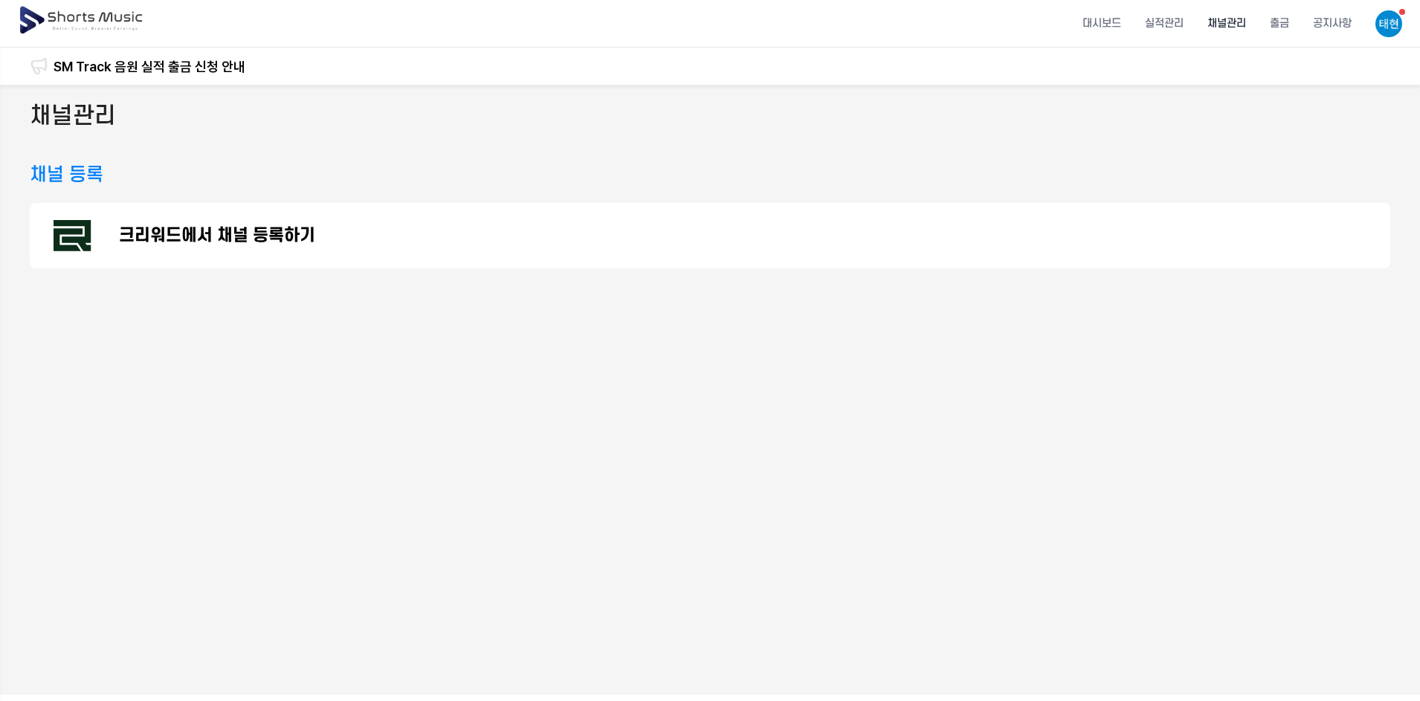
click at [291, 237] on p "크리워드에서 채널 등록하기" at bounding box center [217, 236] width 196 height 18
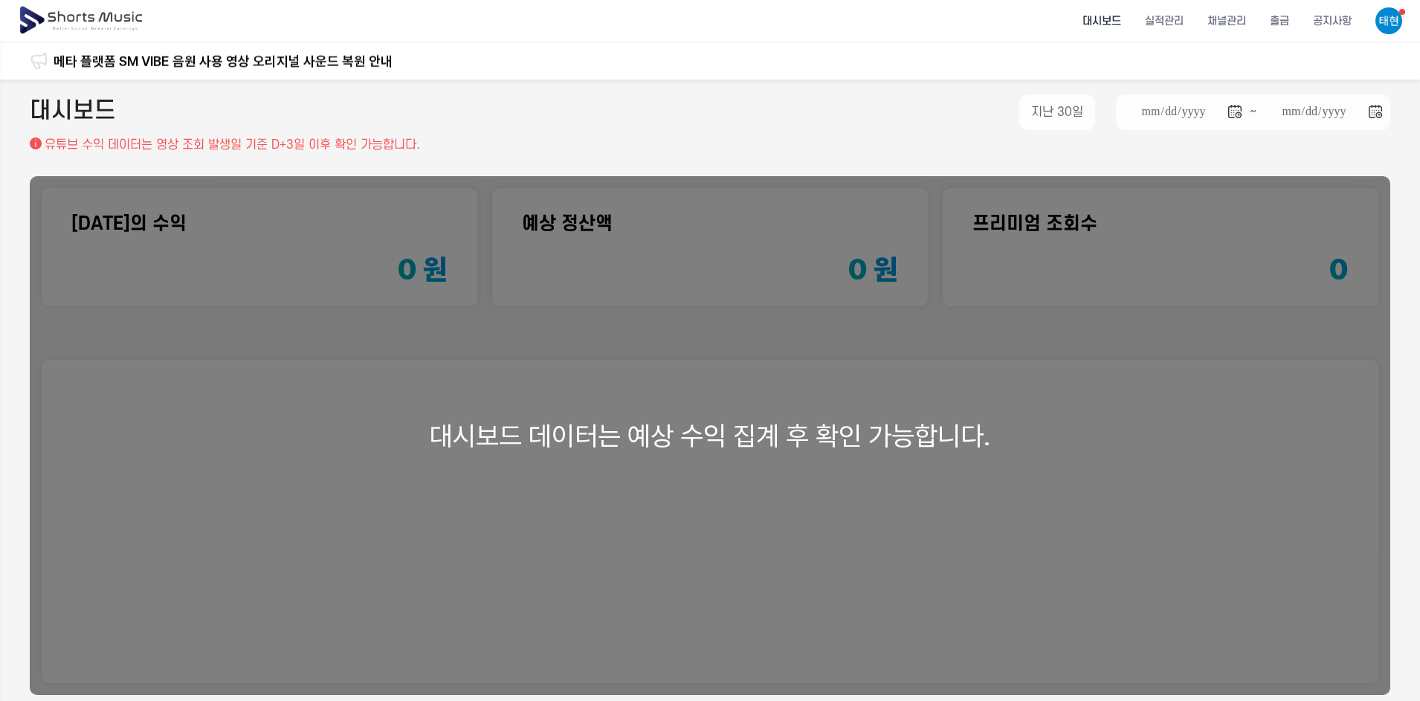
click at [1386, 18] on img at bounding box center [1389, 20] width 27 height 27
click at [1352, 63] on link "알림 99+" at bounding box center [1348, 61] width 95 height 27
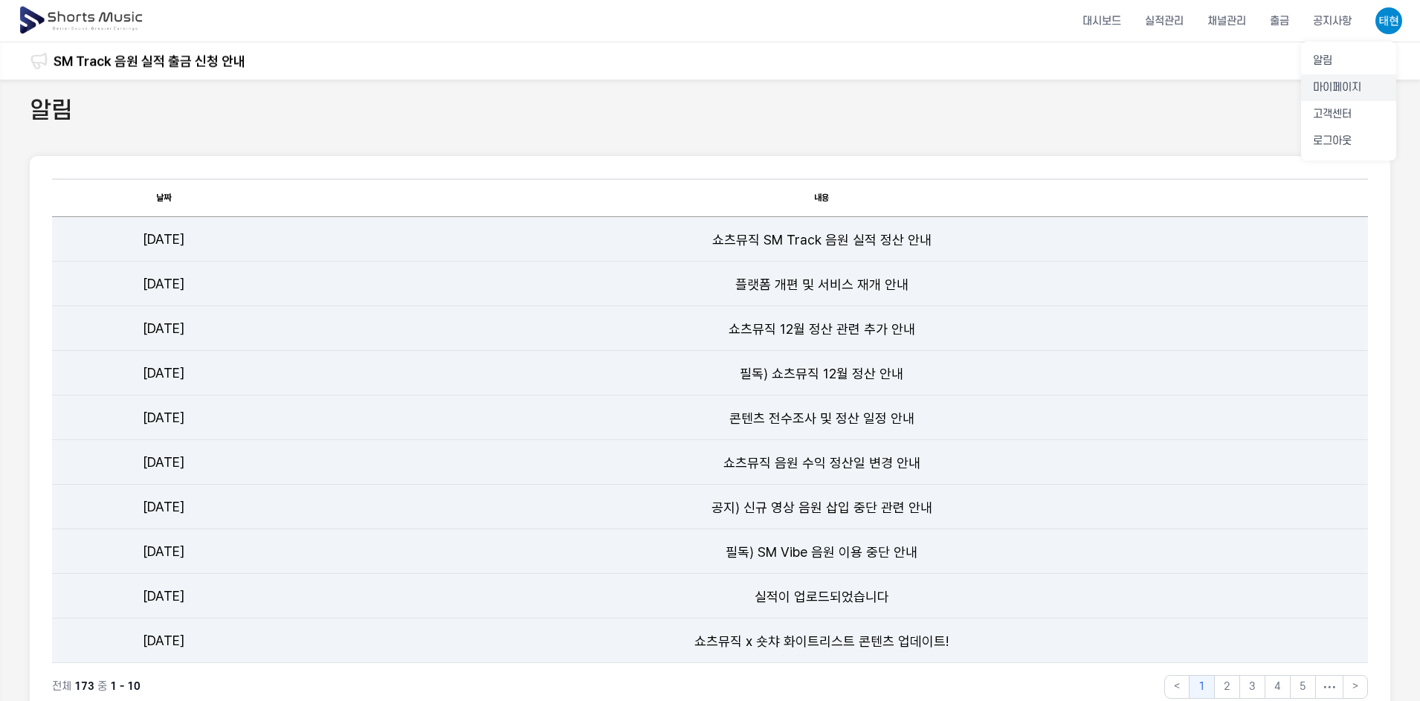
click at [1348, 88] on link "마이페이지" at bounding box center [1348, 87] width 95 height 27
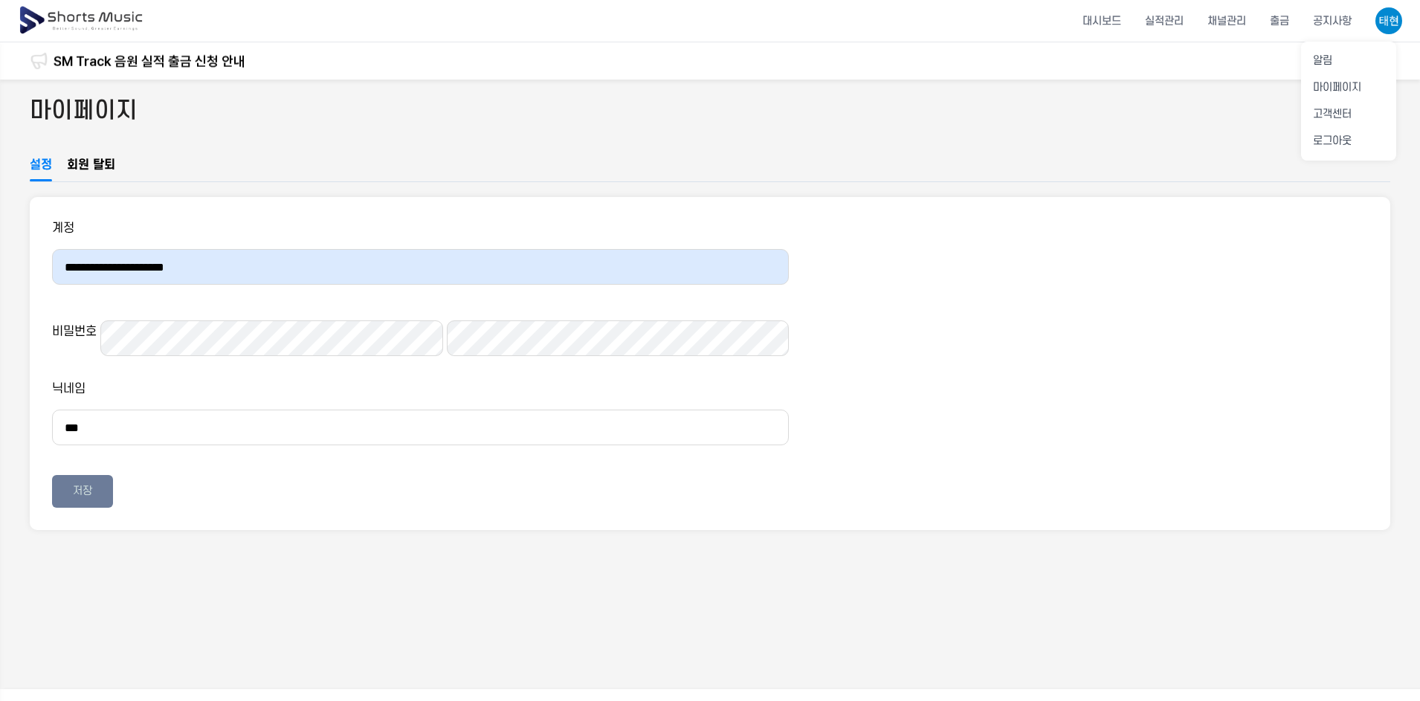
click at [1228, 20] on button at bounding box center [710, 350] width 1420 height 701
click at [1229, 20] on li "채널관리" at bounding box center [1227, 20] width 62 height 39
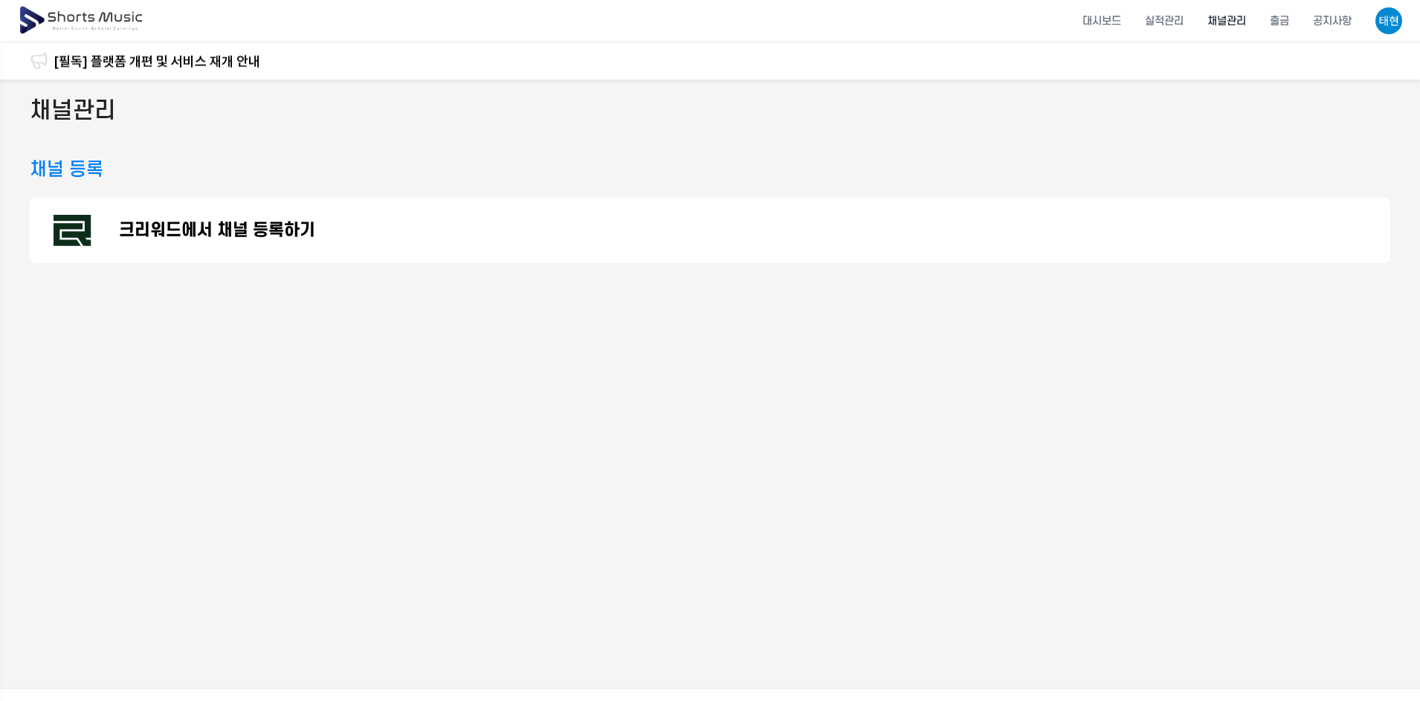
click at [274, 236] on p "크리워드에서 채널 등록하기" at bounding box center [217, 231] width 196 height 18
click at [1403, 18] on img at bounding box center [1389, 20] width 27 height 27
click at [1354, 83] on link "마이페이지" at bounding box center [1348, 87] width 95 height 27
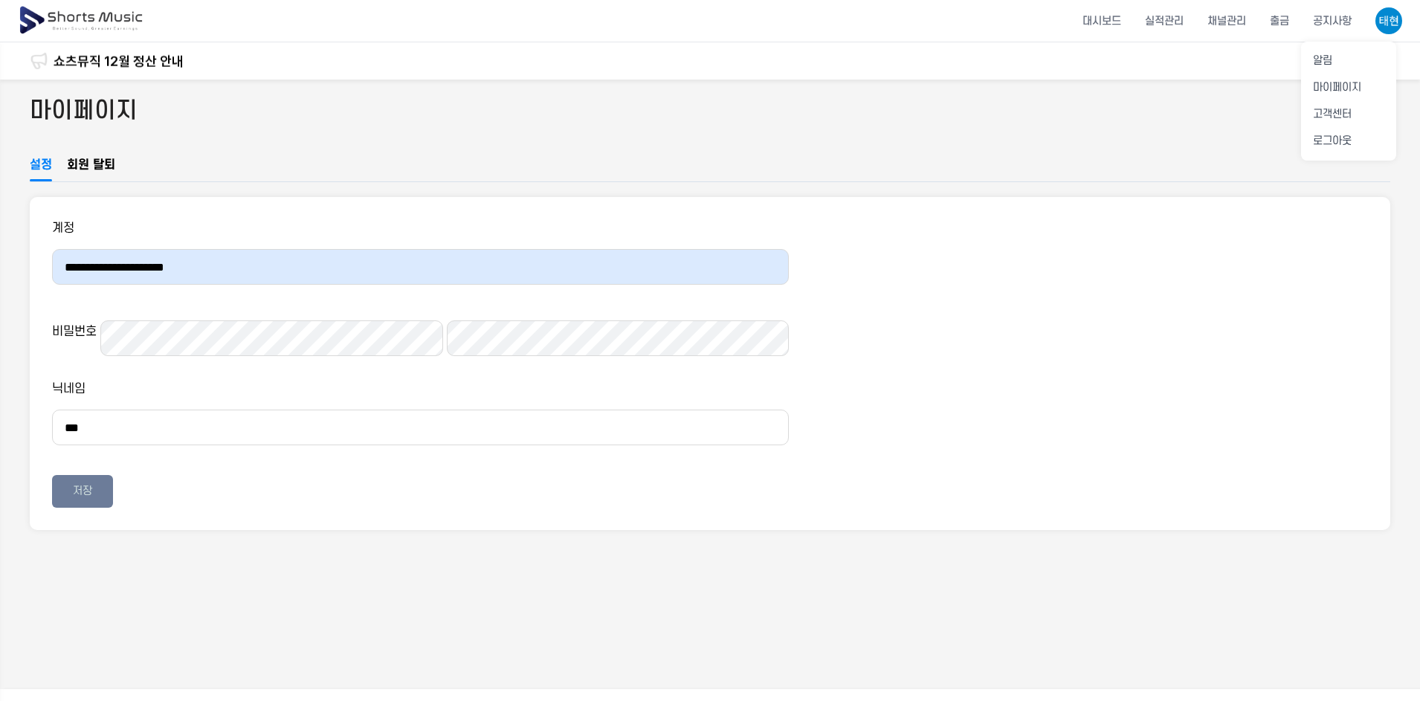
click at [1084, 22] on button at bounding box center [710, 350] width 1420 height 701
click at [1120, 22] on li "대시보드" at bounding box center [1102, 20] width 62 height 39
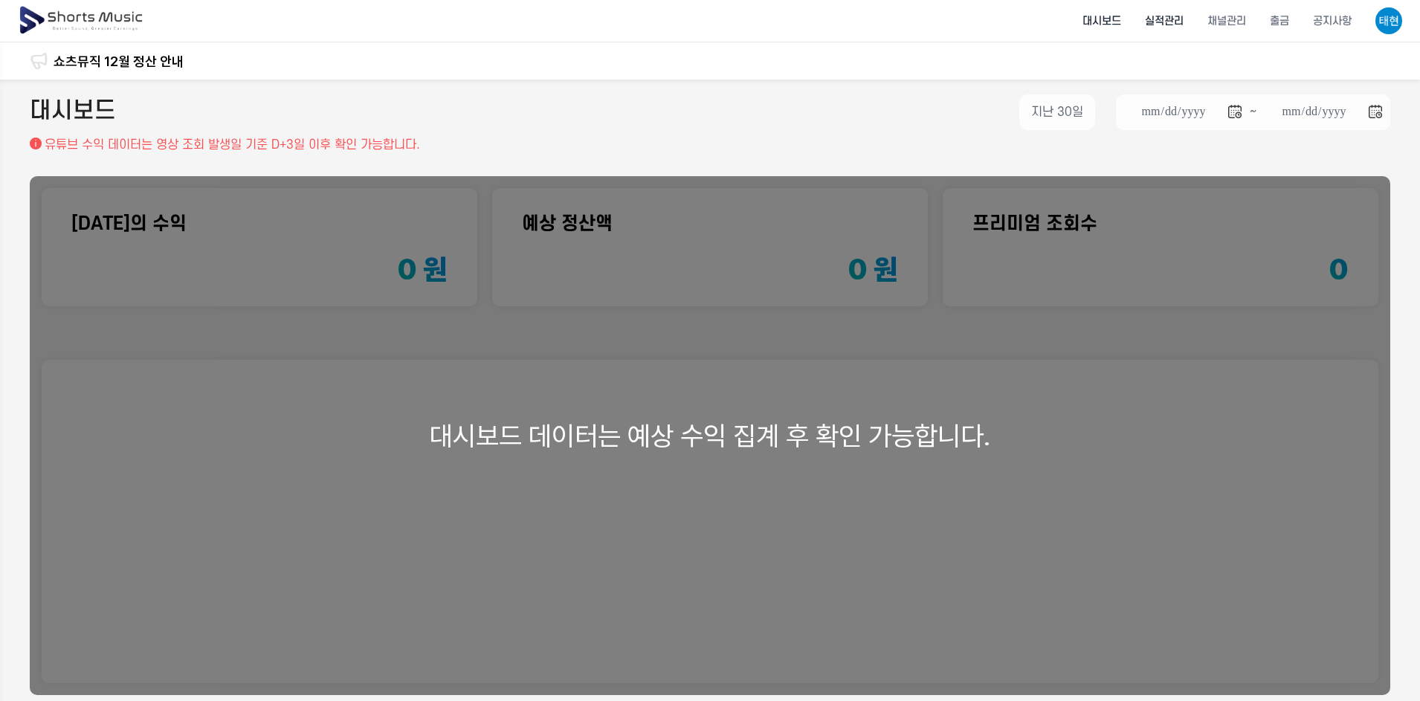
click at [1162, 22] on li "실적관리" at bounding box center [1164, 20] width 62 height 39
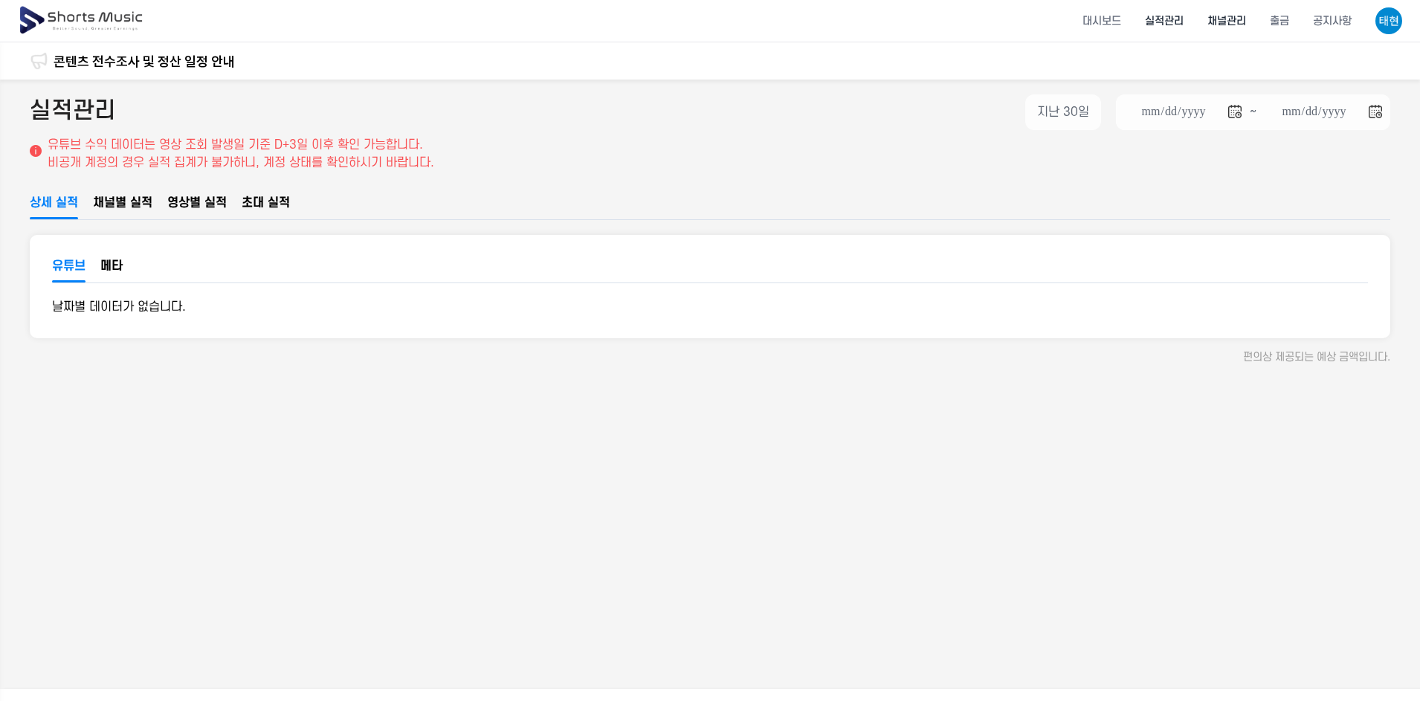
click at [1245, 19] on li "채널관리" at bounding box center [1227, 20] width 62 height 39
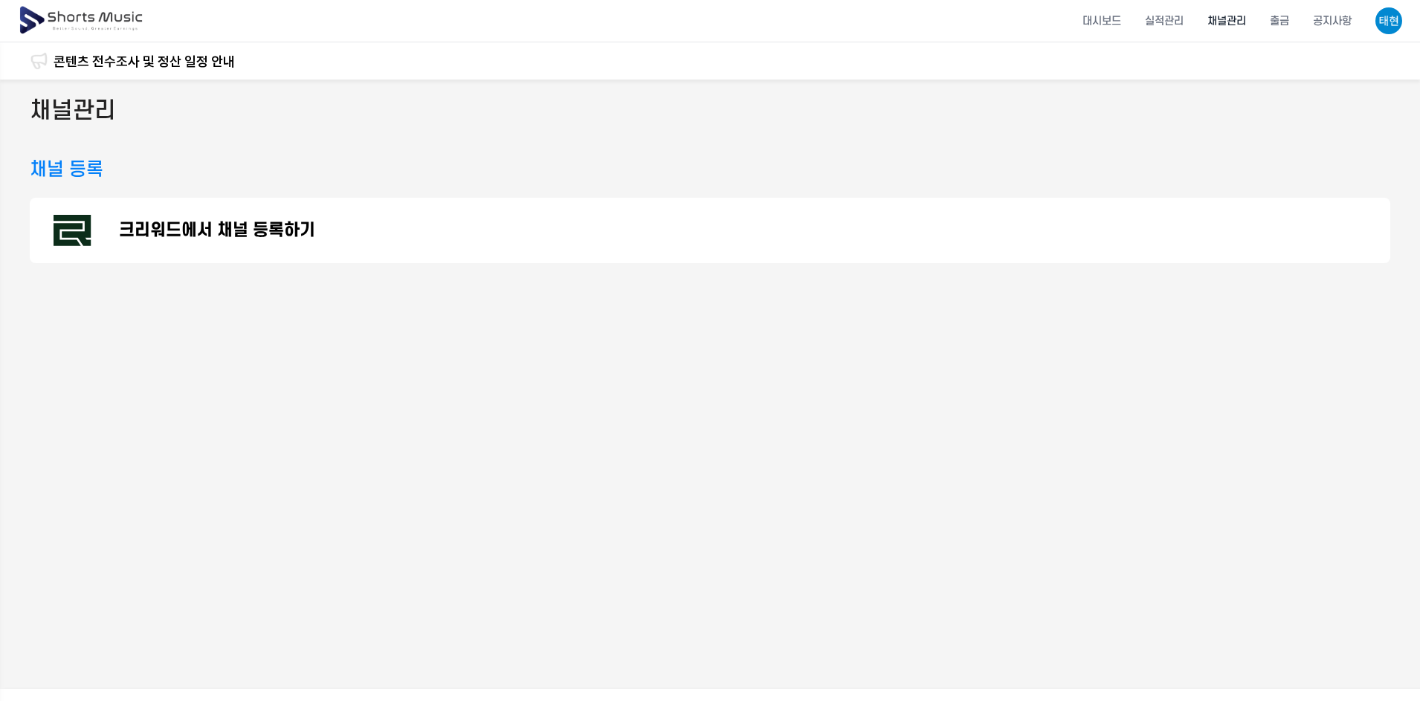
click at [263, 222] on p "크리워드에서 채널 등록하기" at bounding box center [217, 231] width 196 height 18
